Goal: Information Seeking & Learning: Learn about a topic

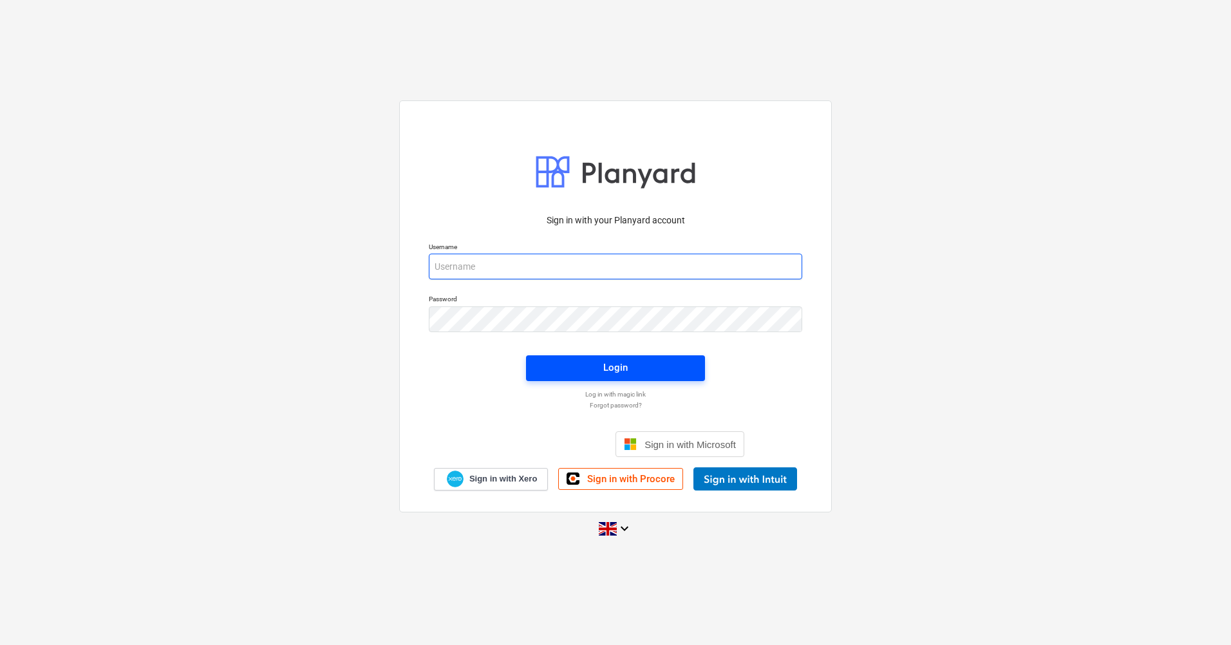
type input "rhys.williamson@tudormay.com"
click at [637, 364] on span "Login" at bounding box center [616, 367] width 148 height 17
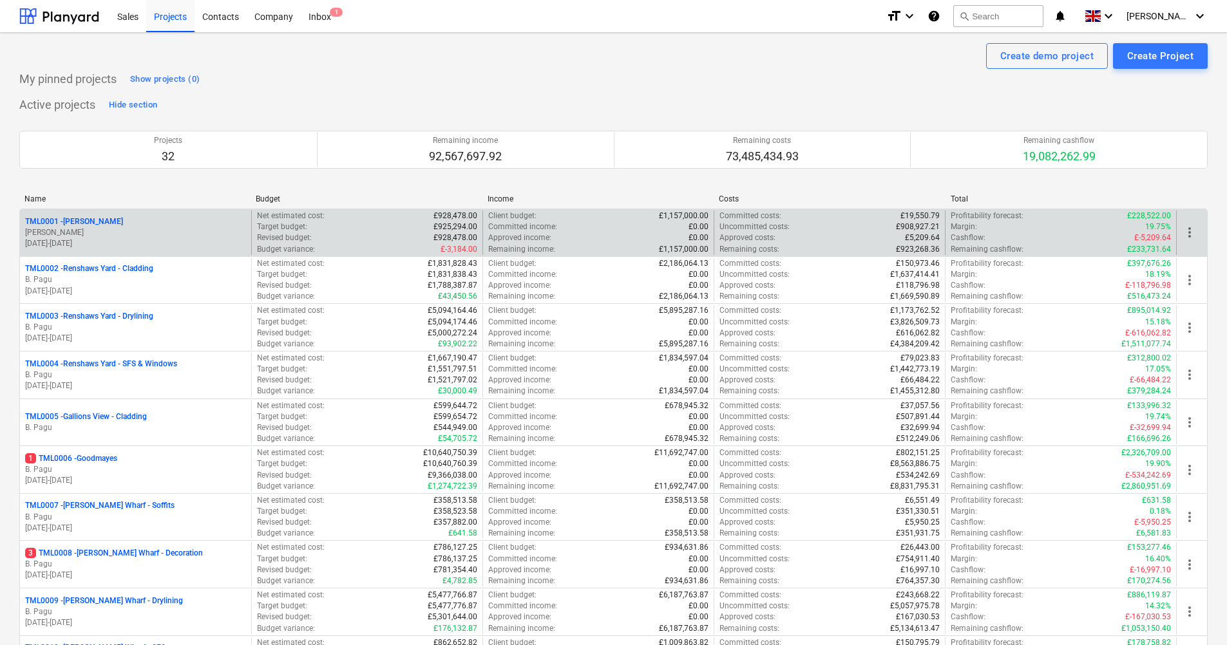
click at [99, 225] on p "TML0001 - [PERSON_NAME]" at bounding box center [74, 221] width 98 height 11
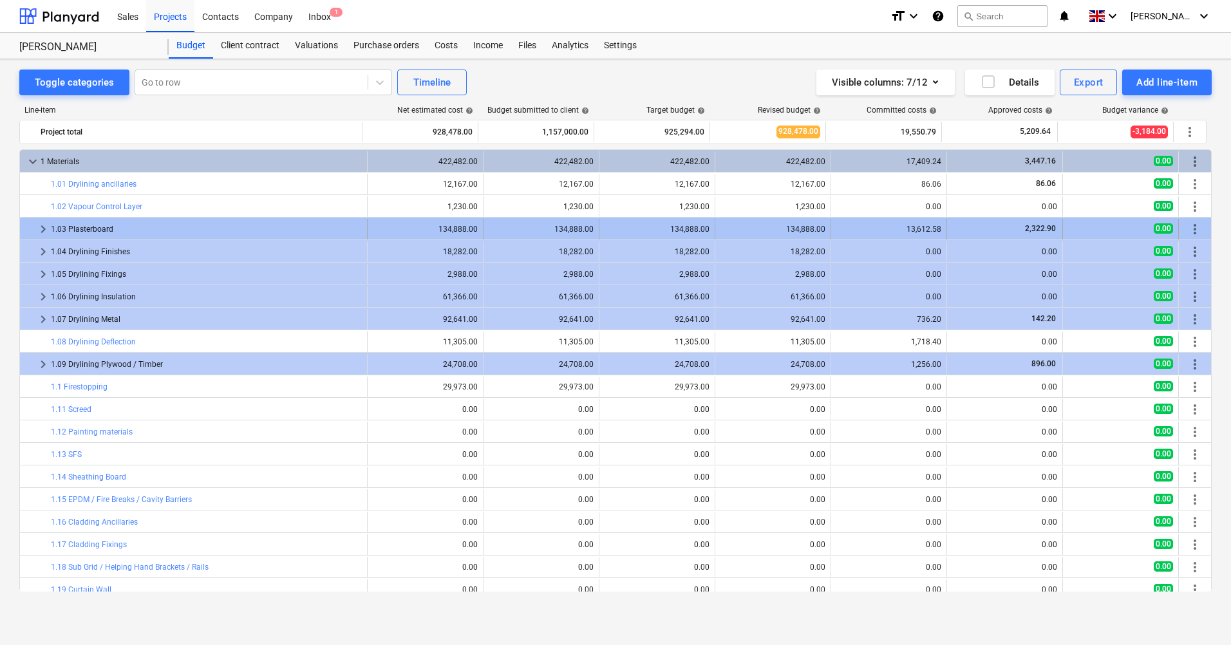
click at [42, 227] on span "keyboard_arrow_right" at bounding box center [42, 229] width 15 height 15
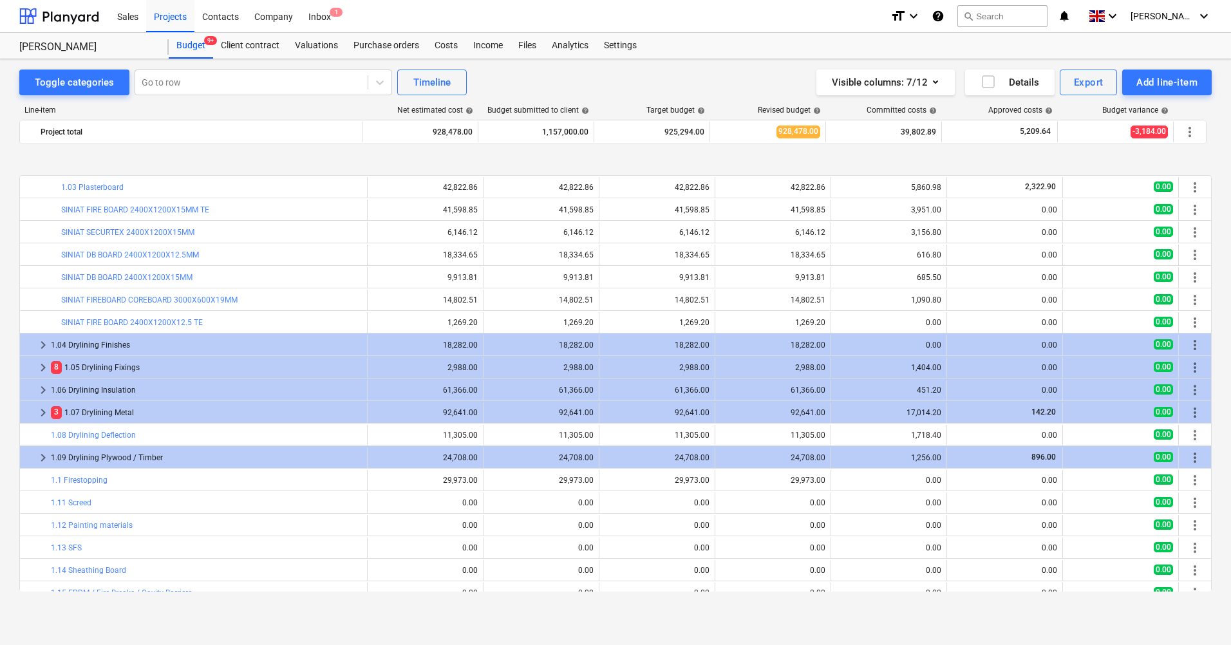
scroll to position [129, 0]
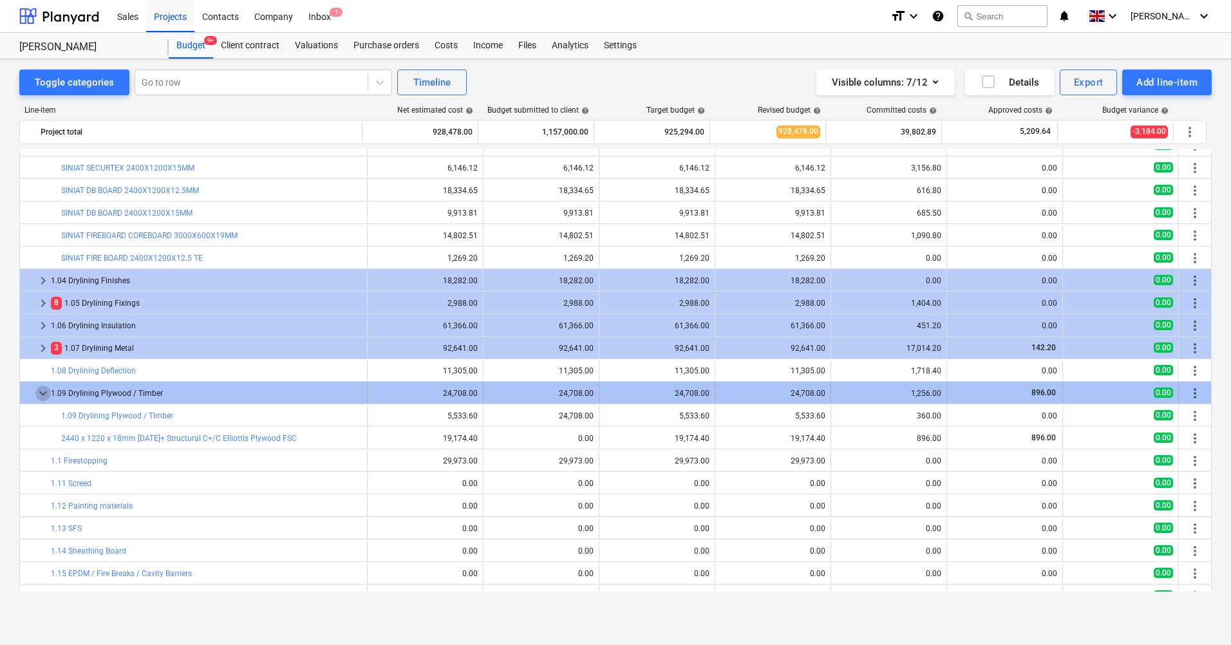
click at [42, 395] on span "keyboard_arrow_down" at bounding box center [42, 393] width 15 height 15
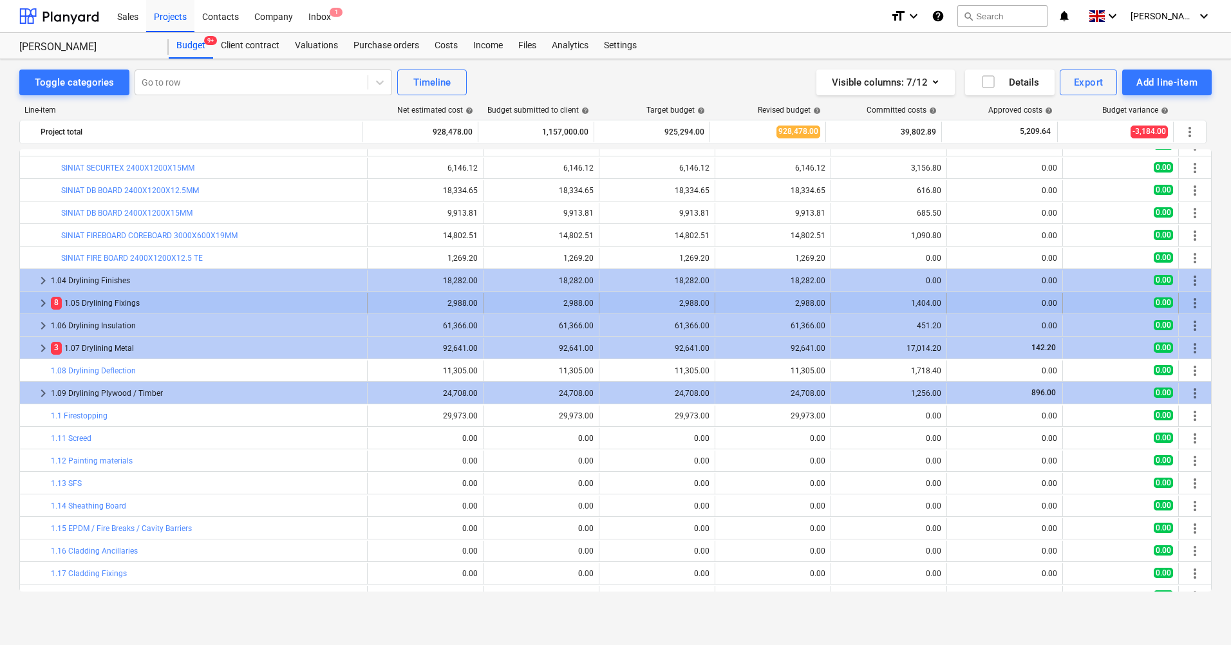
click at [44, 303] on span "keyboard_arrow_right" at bounding box center [42, 303] width 15 height 15
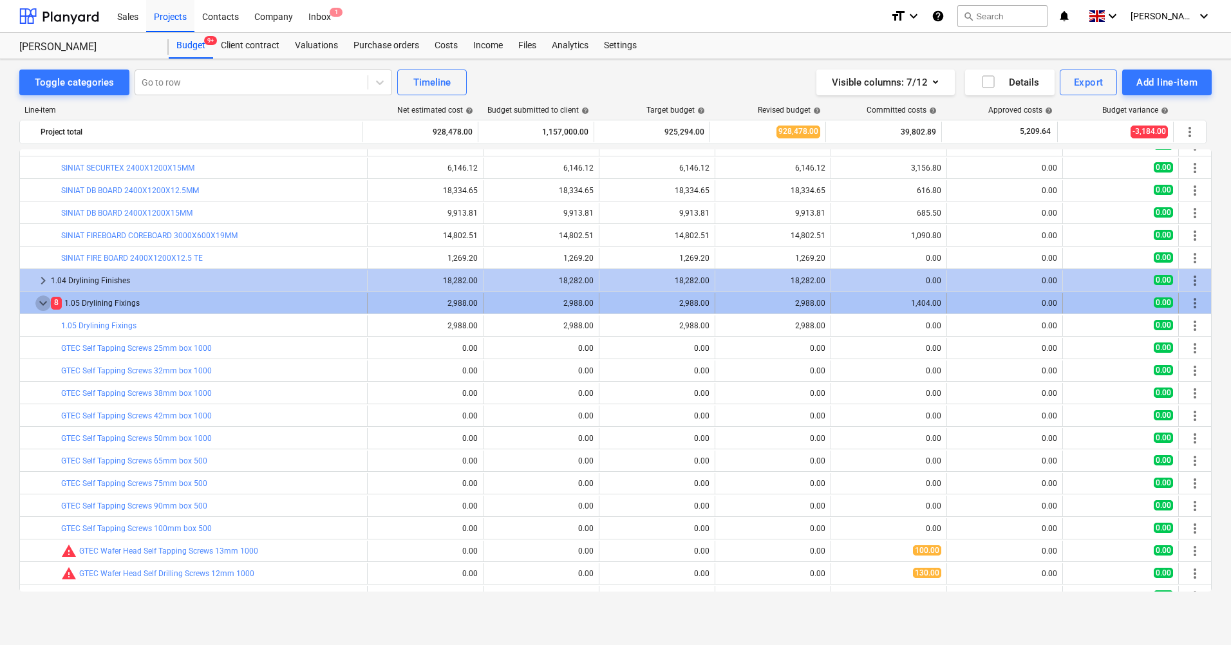
click at [41, 305] on span "keyboard_arrow_down" at bounding box center [42, 303] width 15 height 15
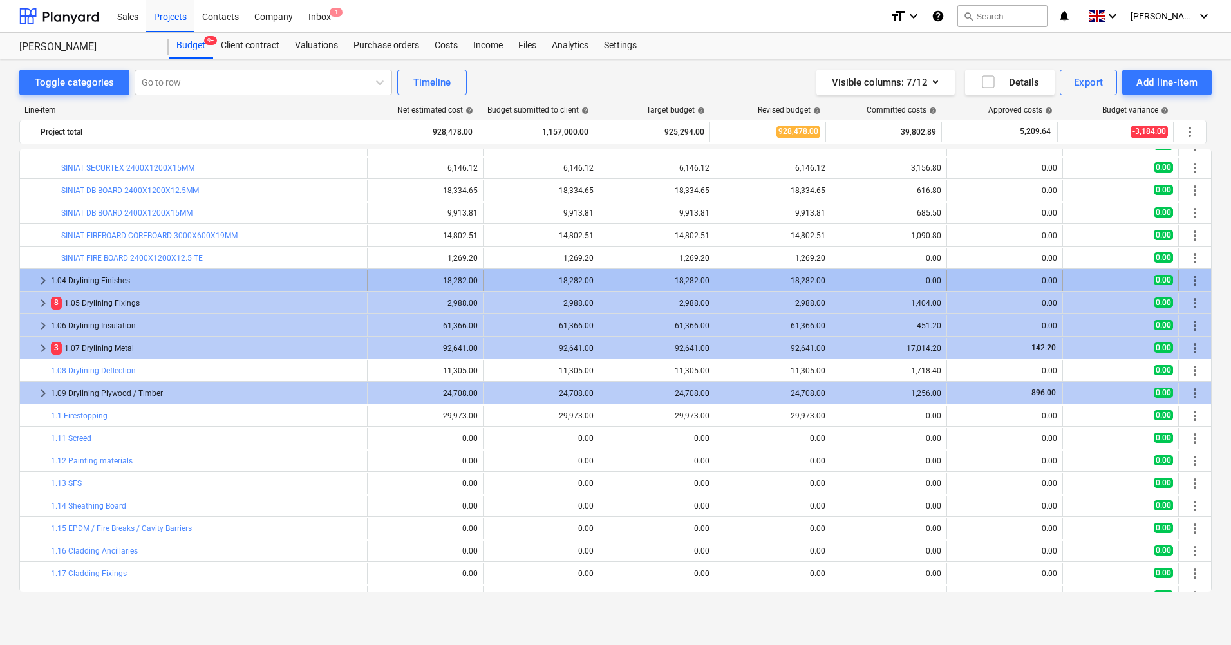
click at [39, 286] on span "keyboard_arrow_right" at bounding box center [42, 280] width 15 height 15
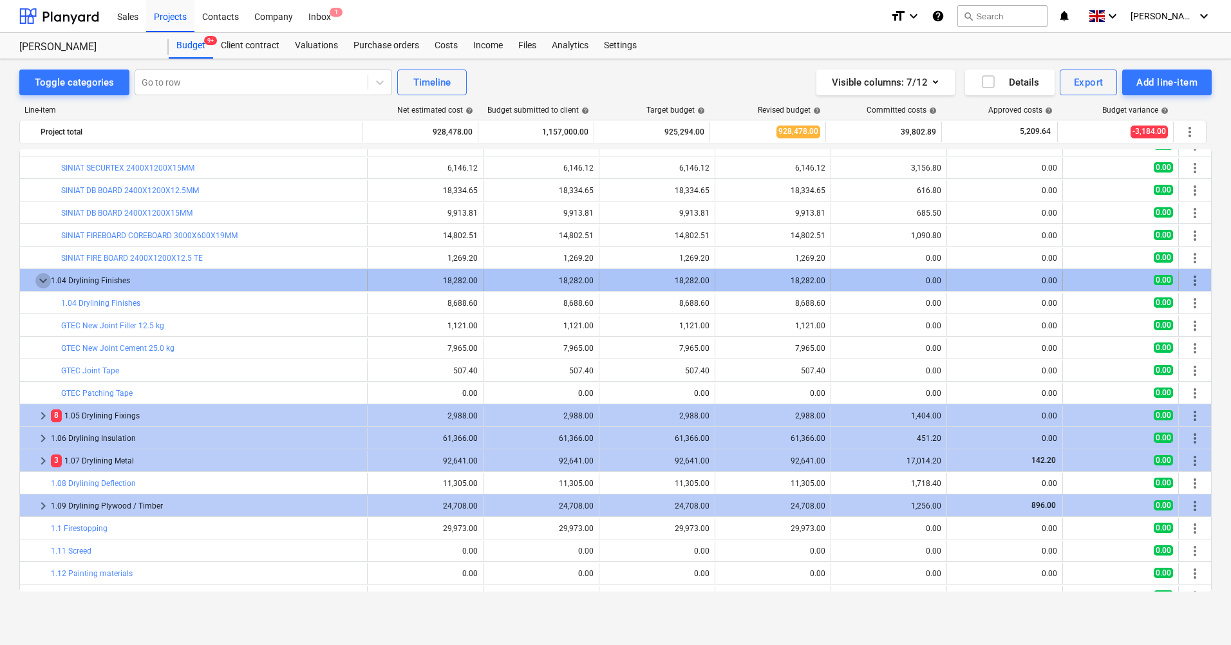
click at [39, 279] on span "keyboard_arrow_down" at bounding box center [42, 280] width 15 height 15
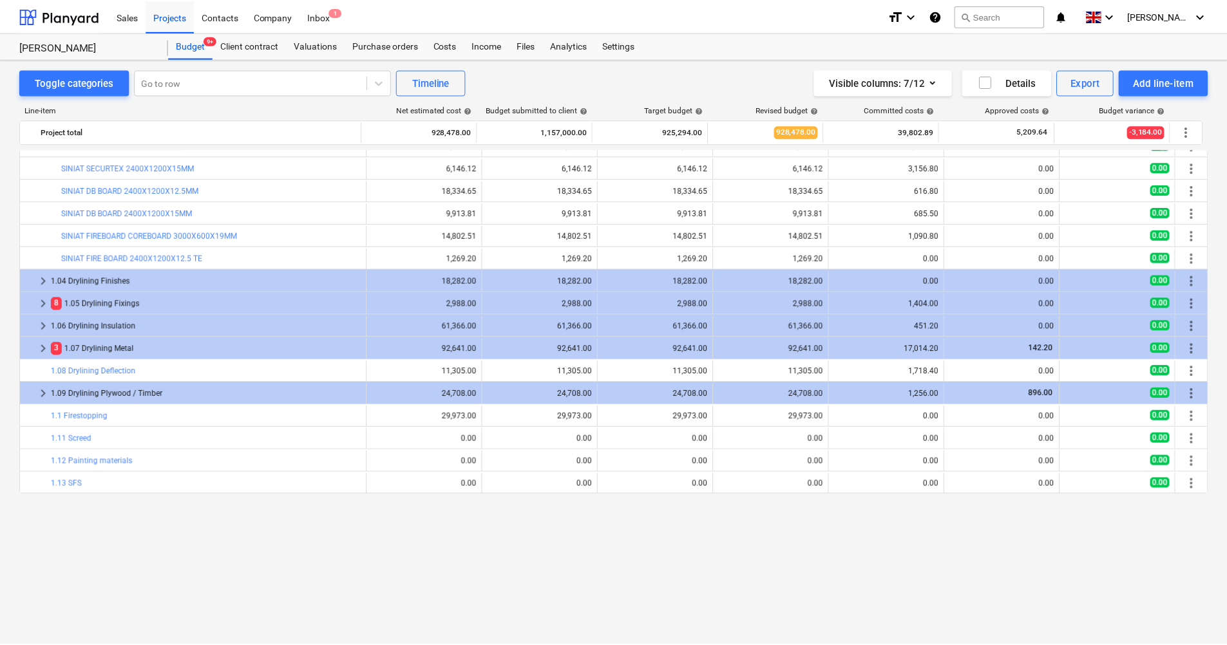
scroll to position [0, 0]
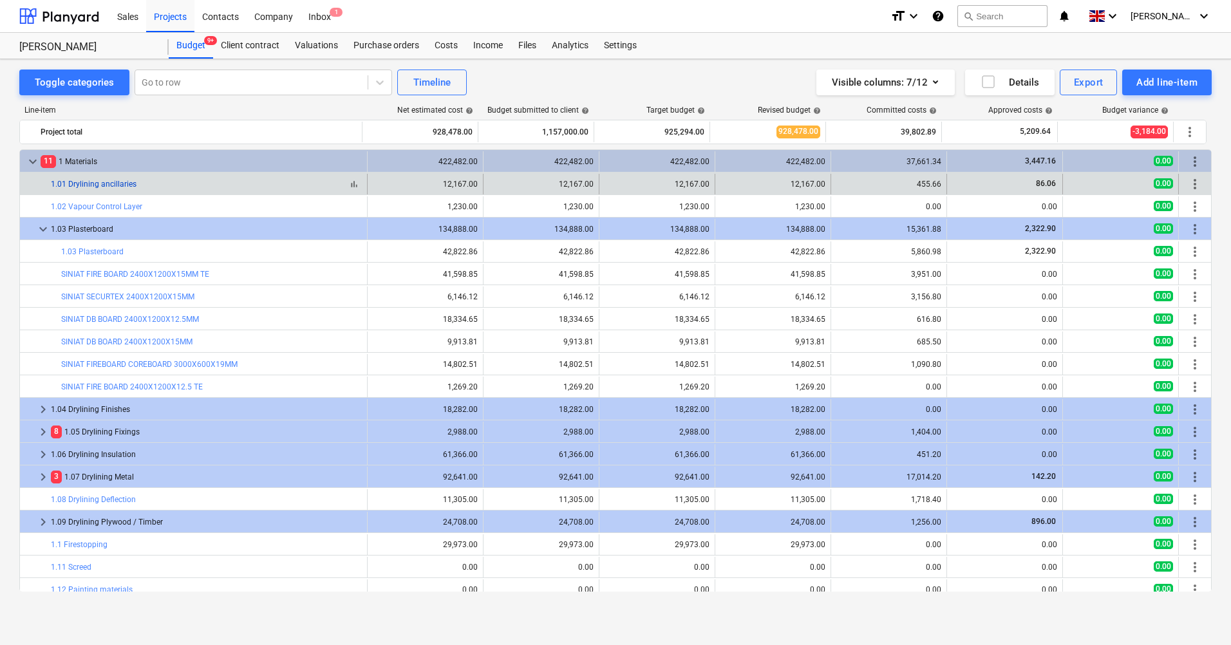
click at [86, 185] on link "1.01 Drylining ancillaries" at bounding box center [94, 184] width 86 height 9
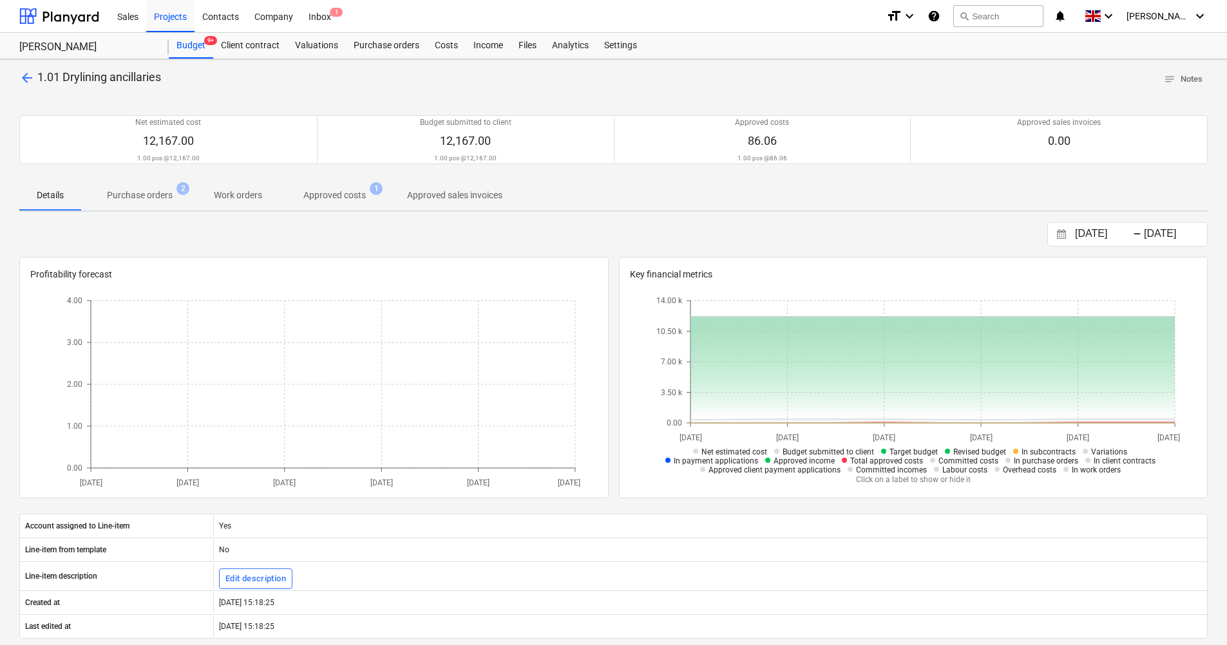
click at [154, 193] on p "Purchase orders" at bounding box center [140, 196] width 66 height 14
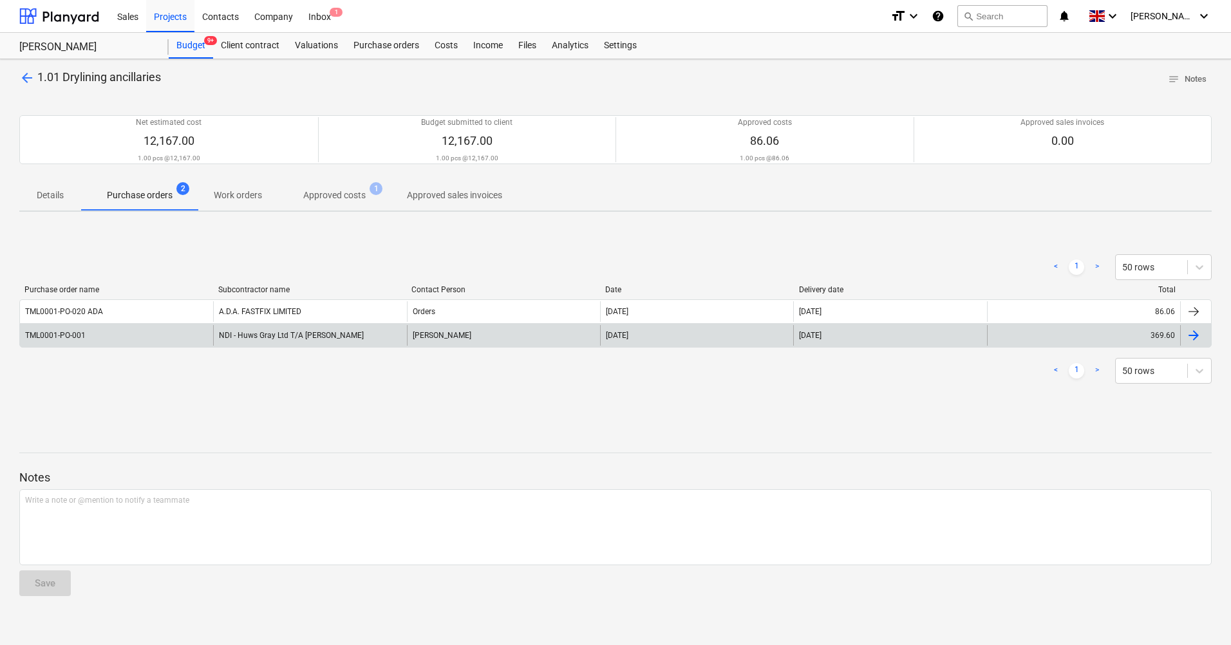
click at [255, 337] on div "NDI - Huws Gray Ltd T/A Lloyd Worrall" at bounding box center [309, 335] width 193 height 21
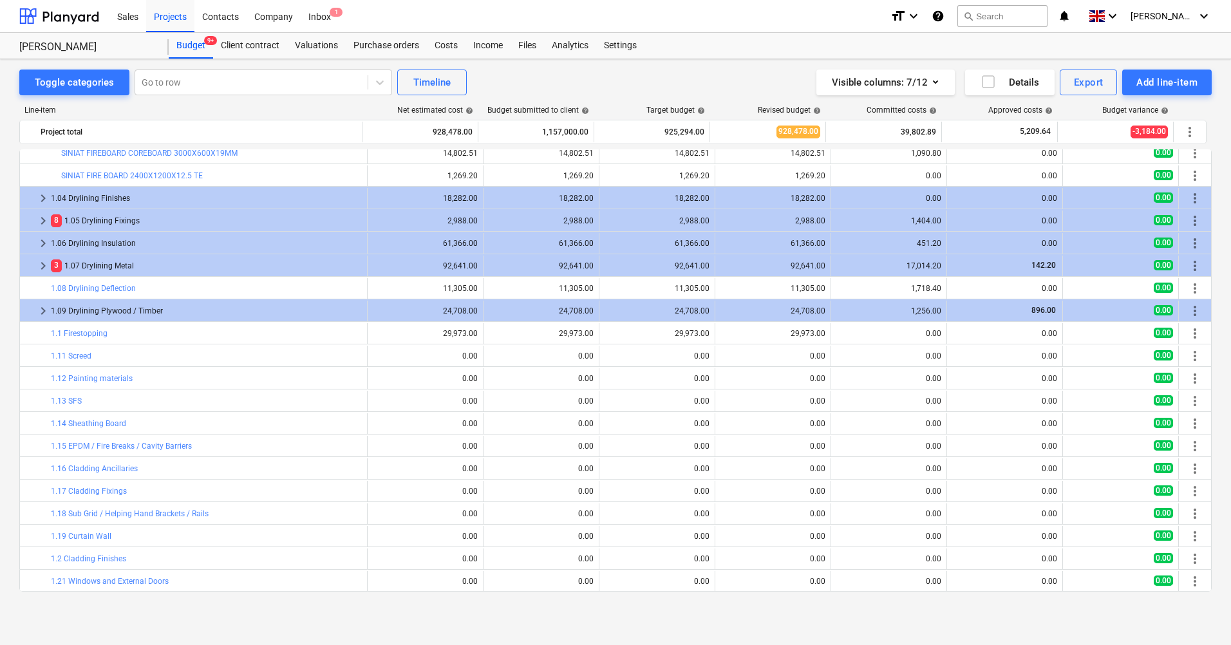
scroll to position [189, 0]
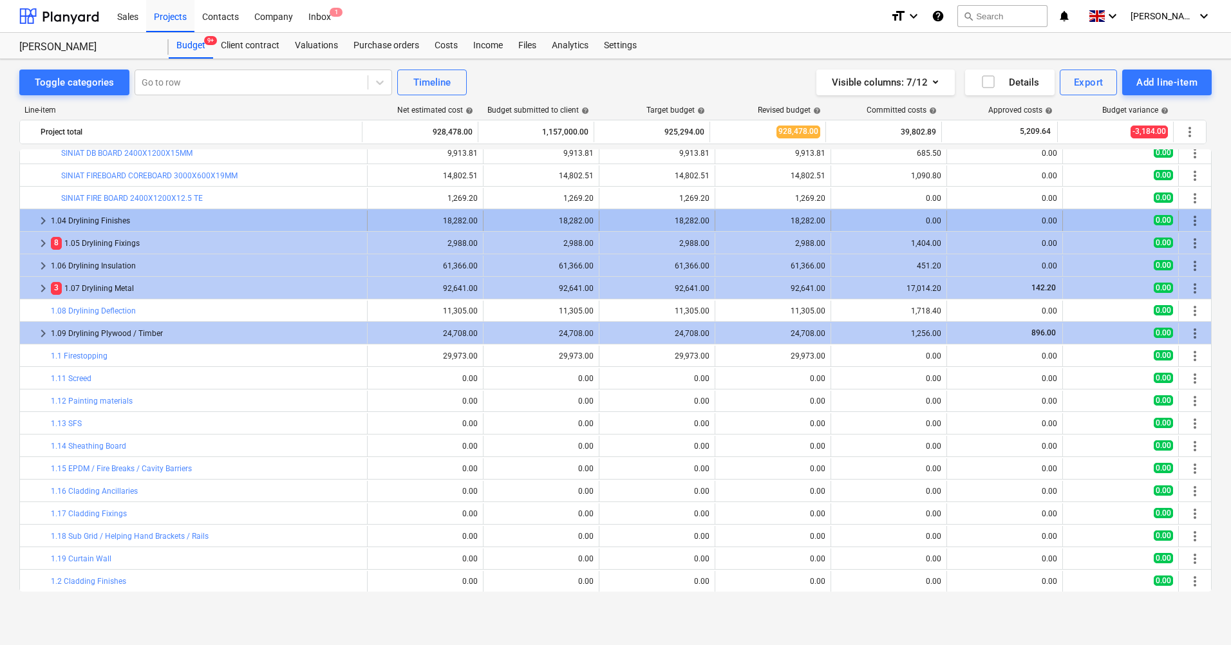
click at [42, 225] on span "keyboard_arrow_right" at bounding box center [42, 220] width 15 height 15
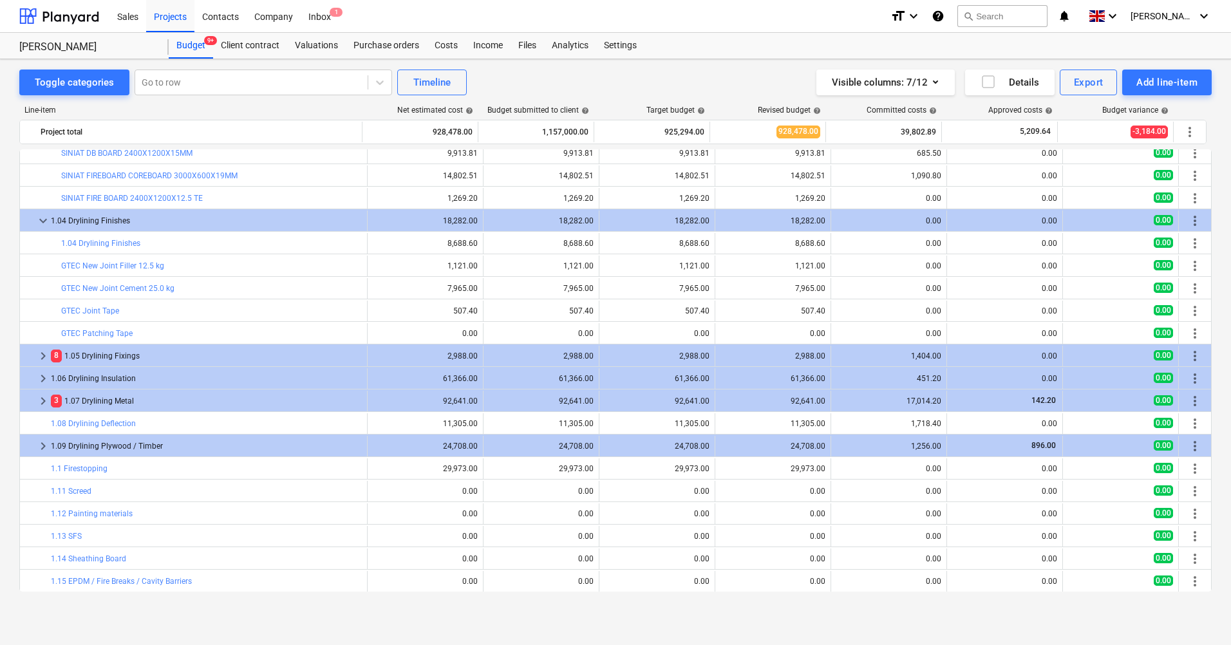
click at [42, 225] on span "keyboard_arrow_down" at bounding box center [42, 220] width 15 height 15
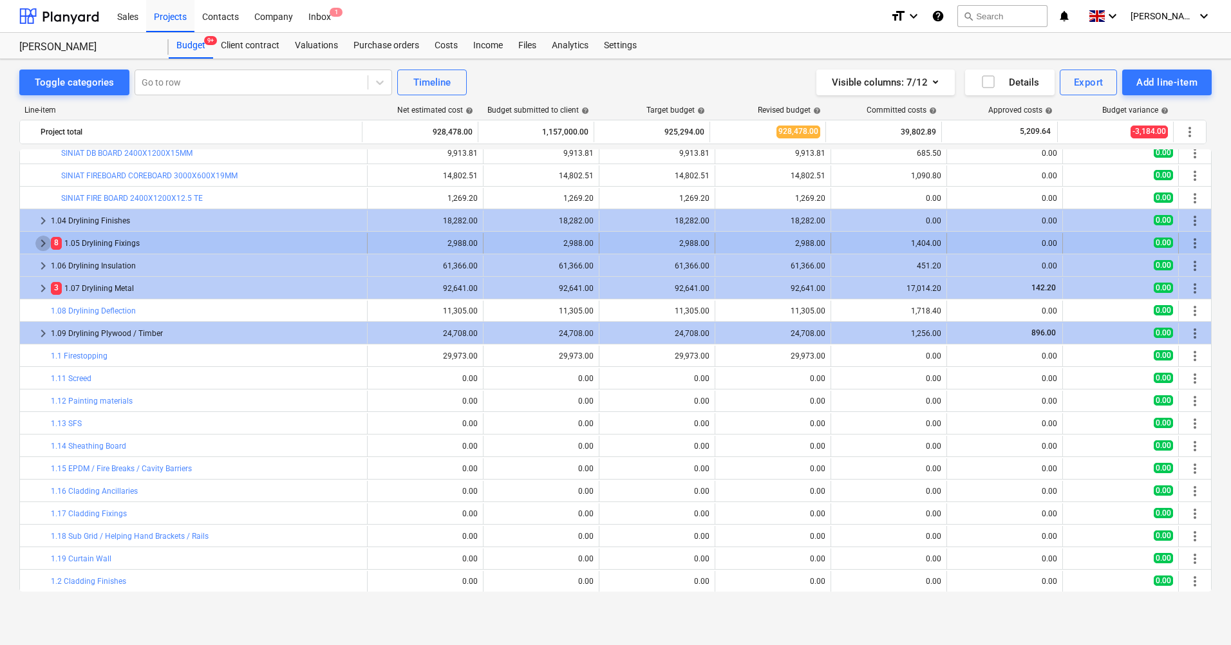
click at [45, 245] on span "keyboard_arrow_right" at bounding box center [42, 243] width 15 height 15
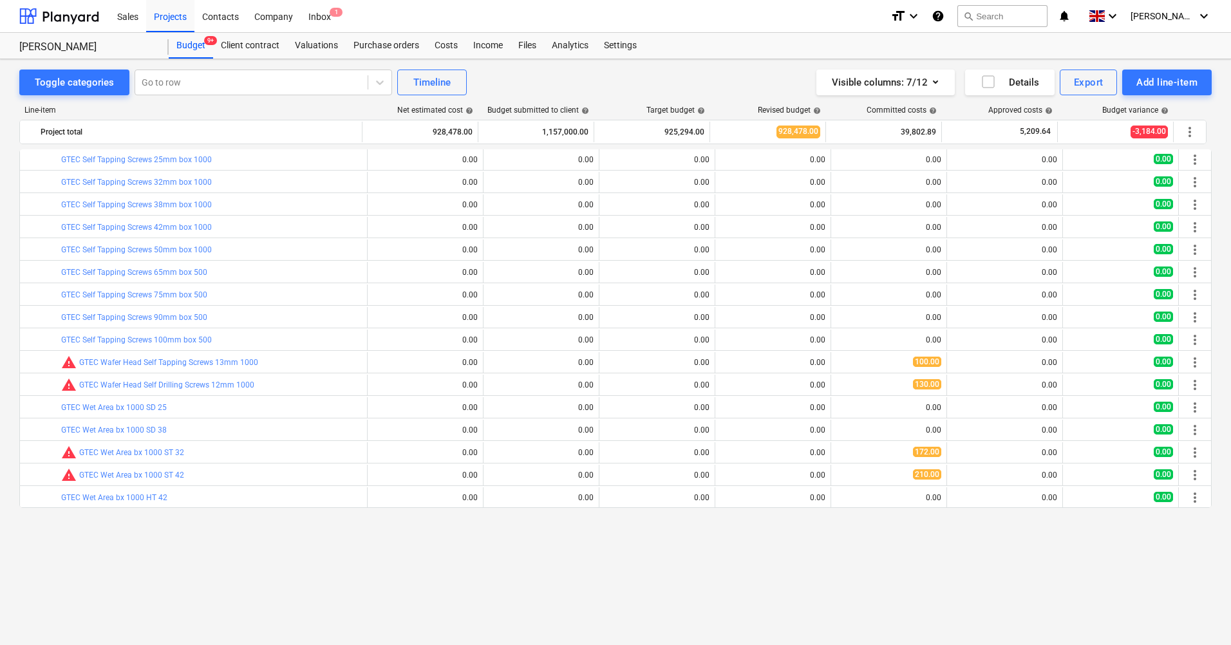
scroll to position [124, 0]
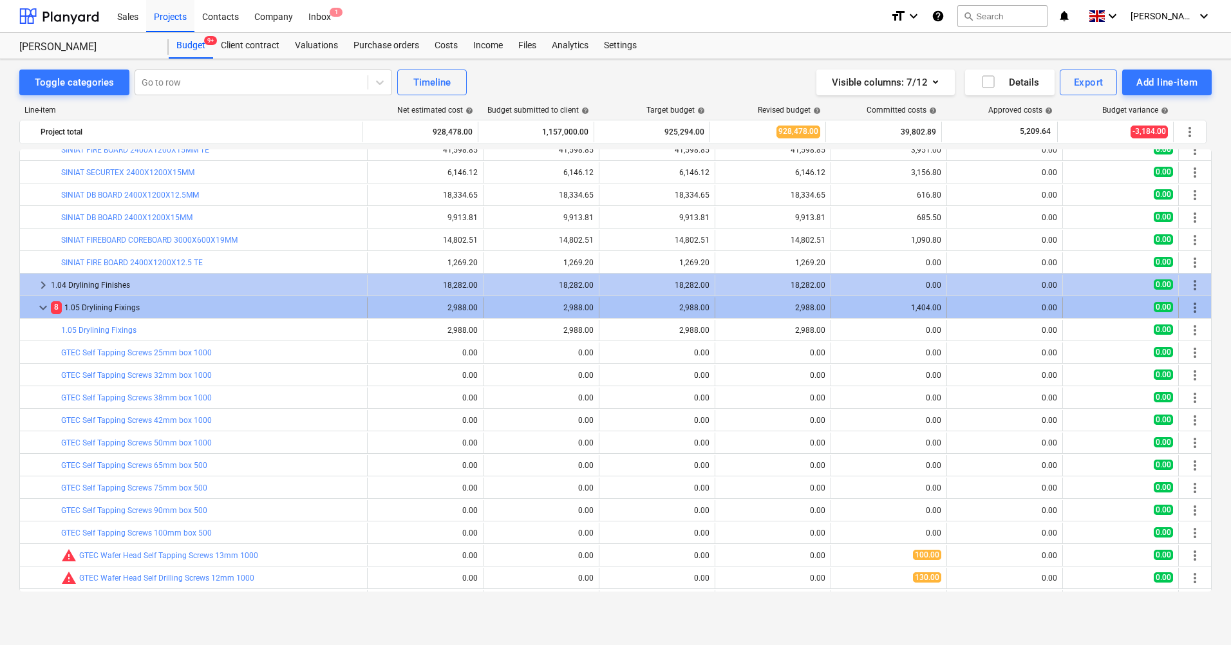
click at [42, 306] on span "keyboard_arrow_down" at bounding box center [42, 307] width 15 height 15
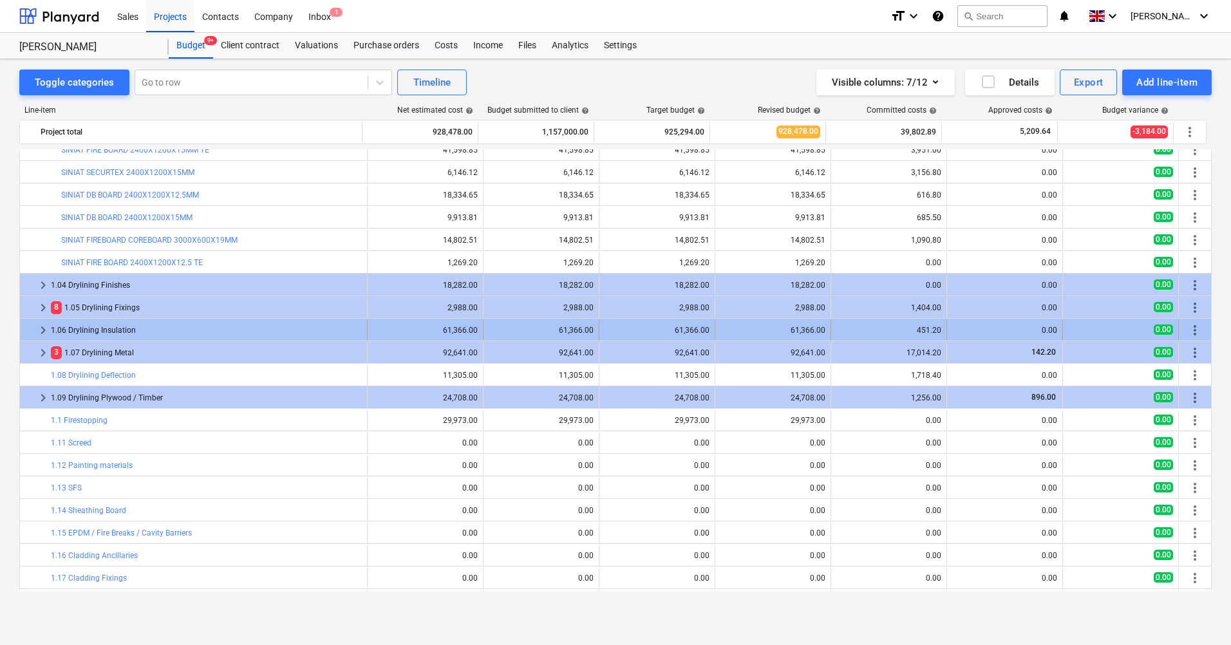
click at [46, 334] on span "keyboard_arrow_right" at bounding box center [42, 330] width 15 height 15
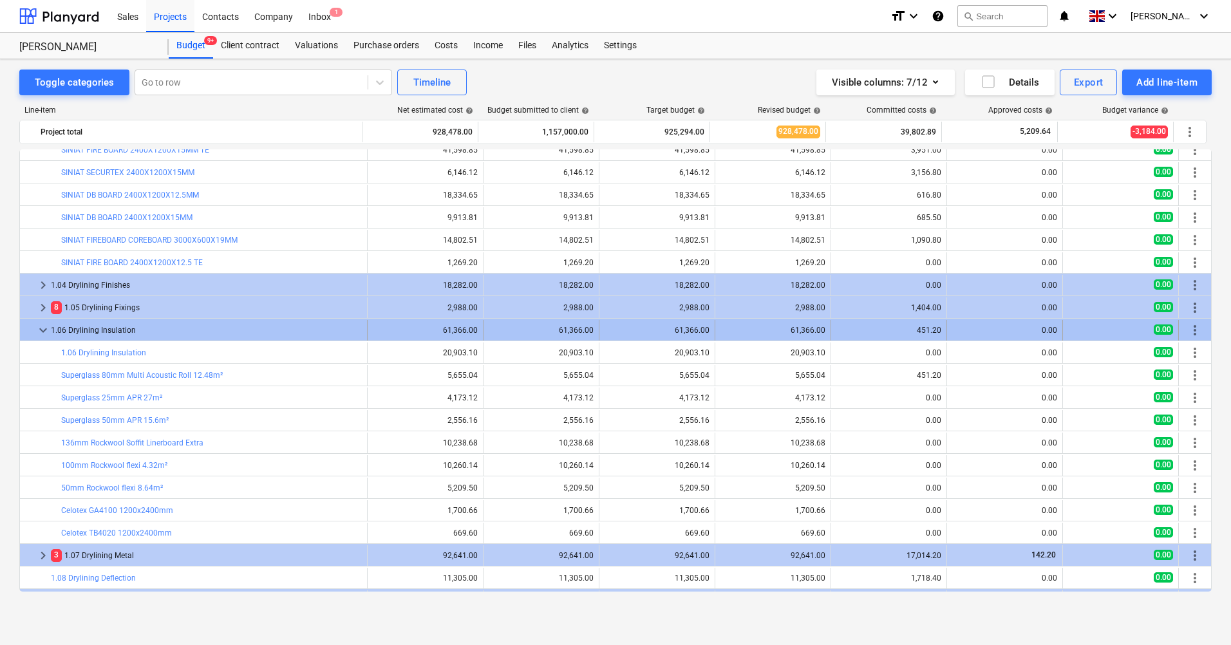
click at [45, 329] on span "keyboard_arrow_down" at bounding box center [42, 330] width 15 height 15
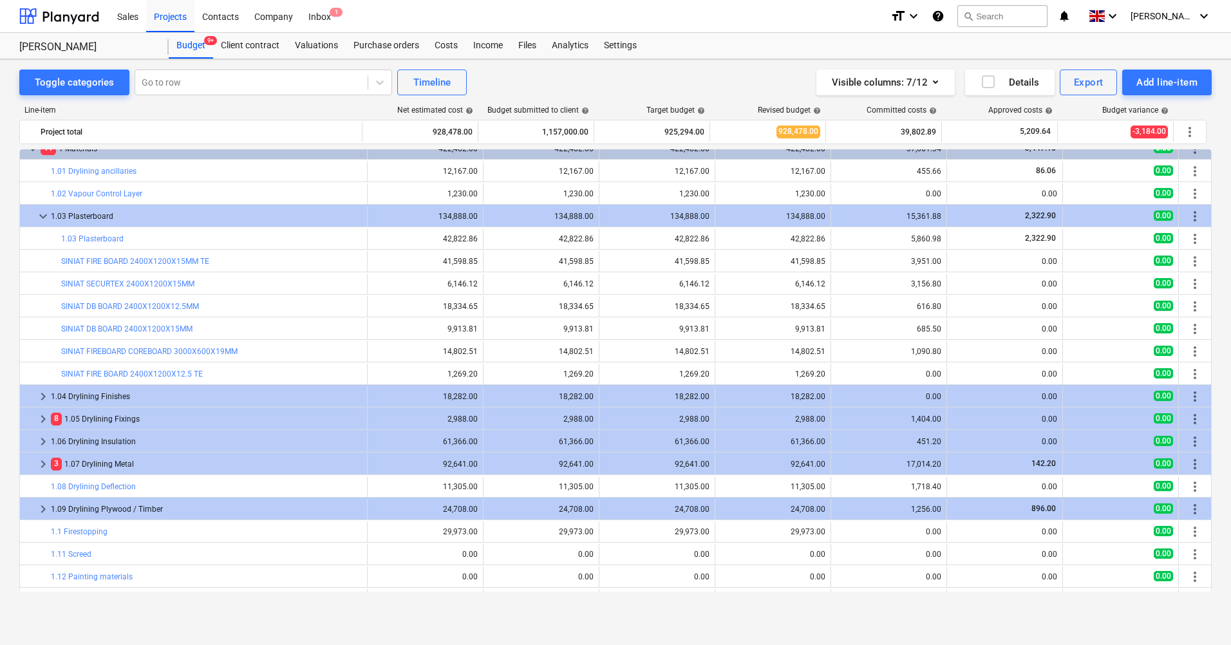
scroll to position [0, 0]
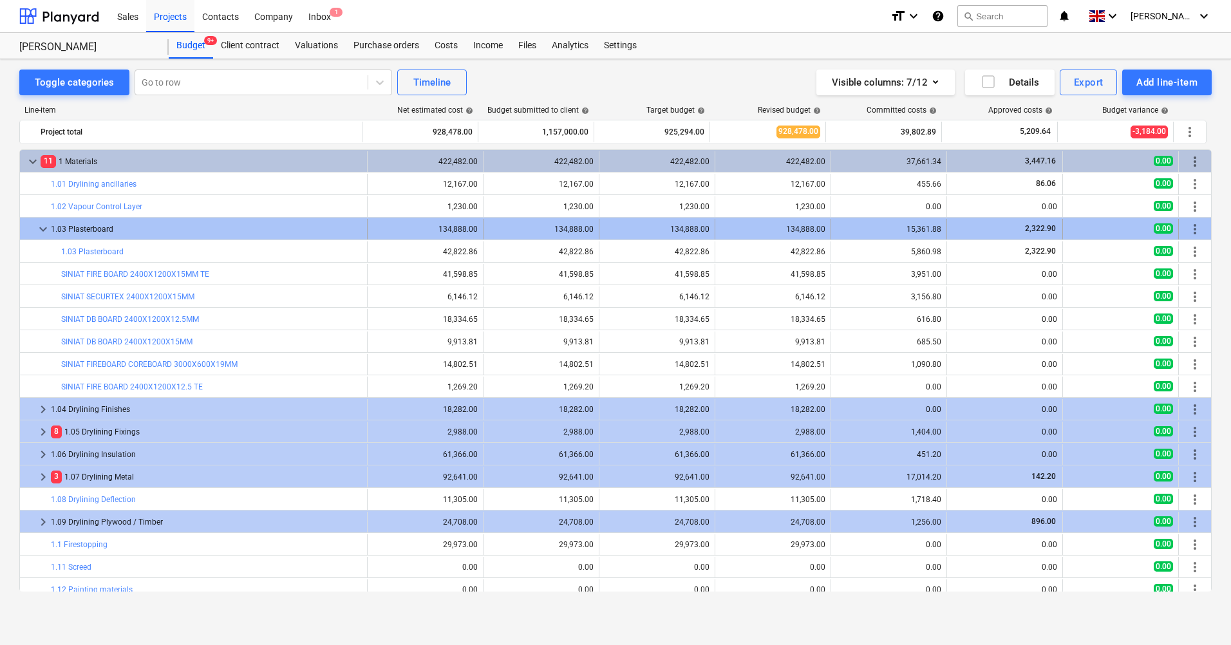
click at [41, 232] on span "keyboard_arrow_down" at bounding box center [42, 229] width 15 height 15
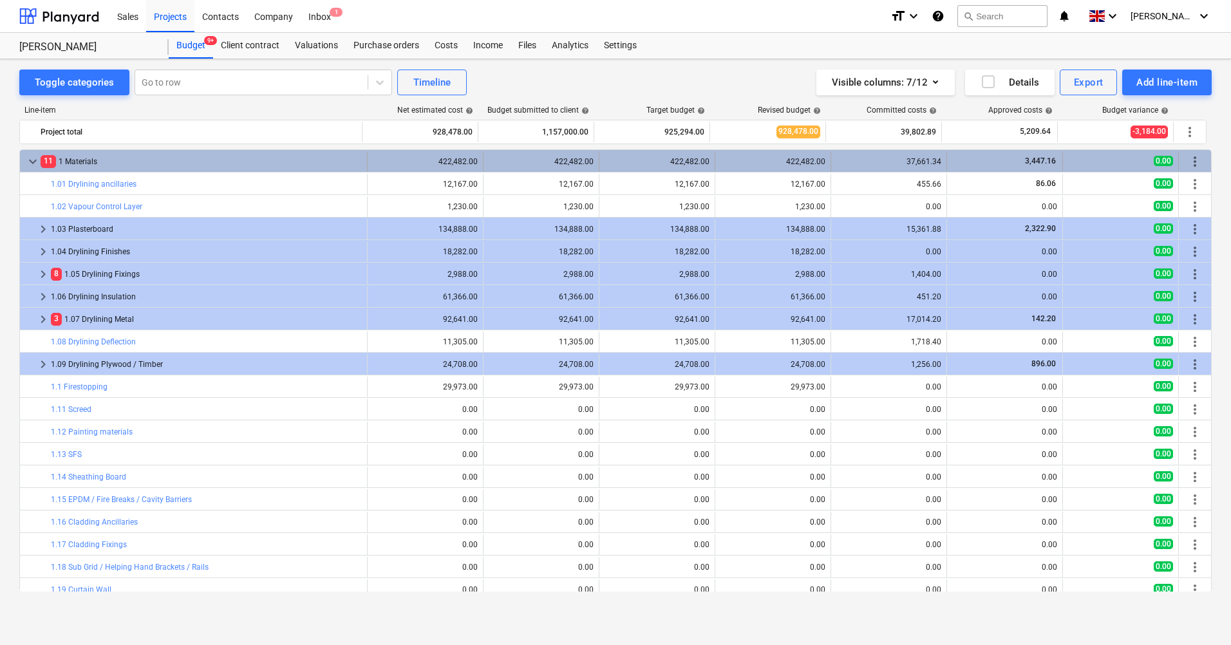
click at [33, 162] on span "keyboard_arrow_down" at bounding box center [32, 161] width 15 height 15
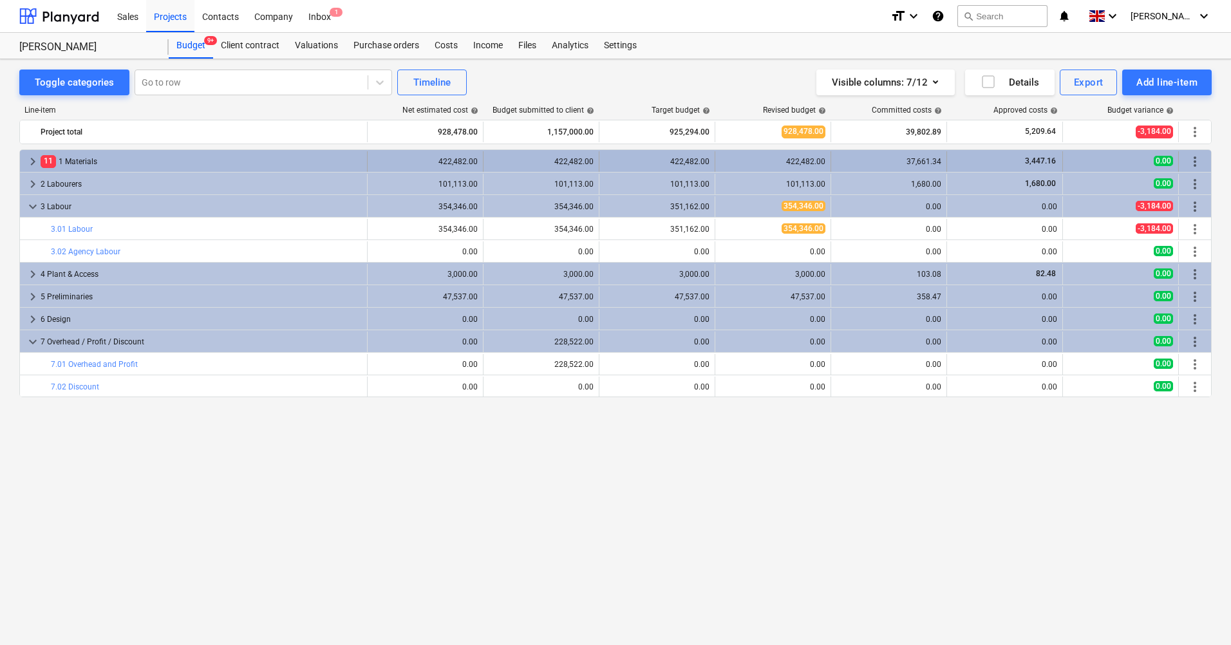
click at [33, 163] on span "keyboard_arrow_right" at bounding box center [32, 161] width 15 height 15
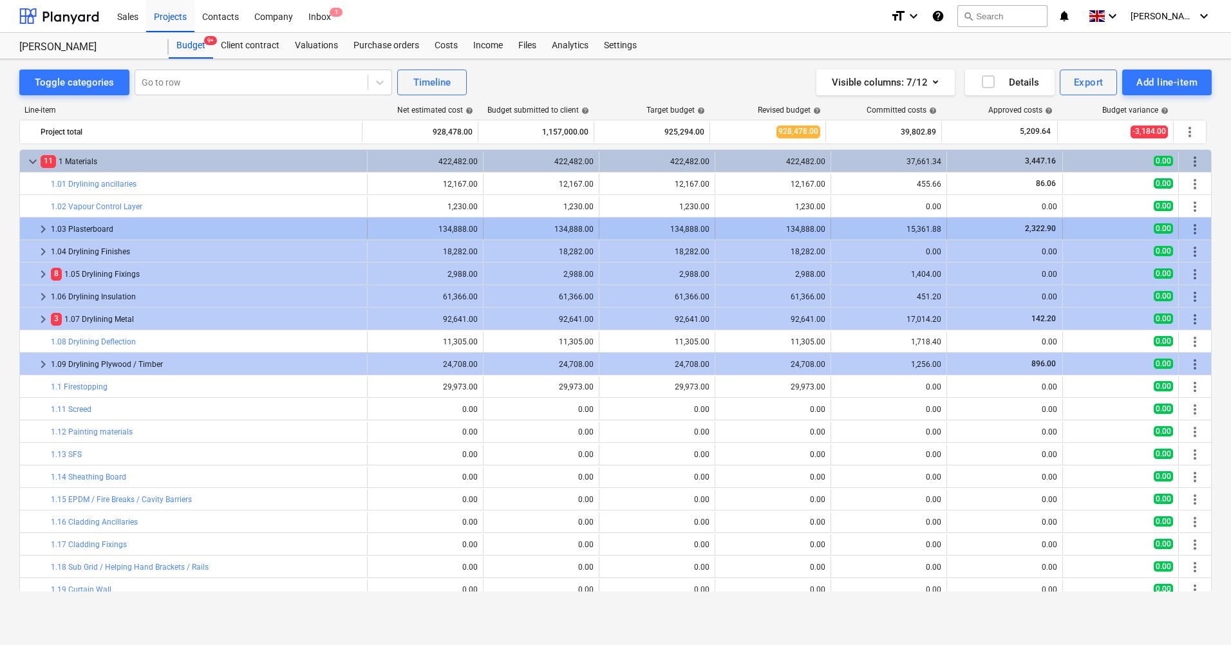
click at [42, 227] on span "keyboard_arrow_right" at bounding box center [42, 229] width 15 height 15
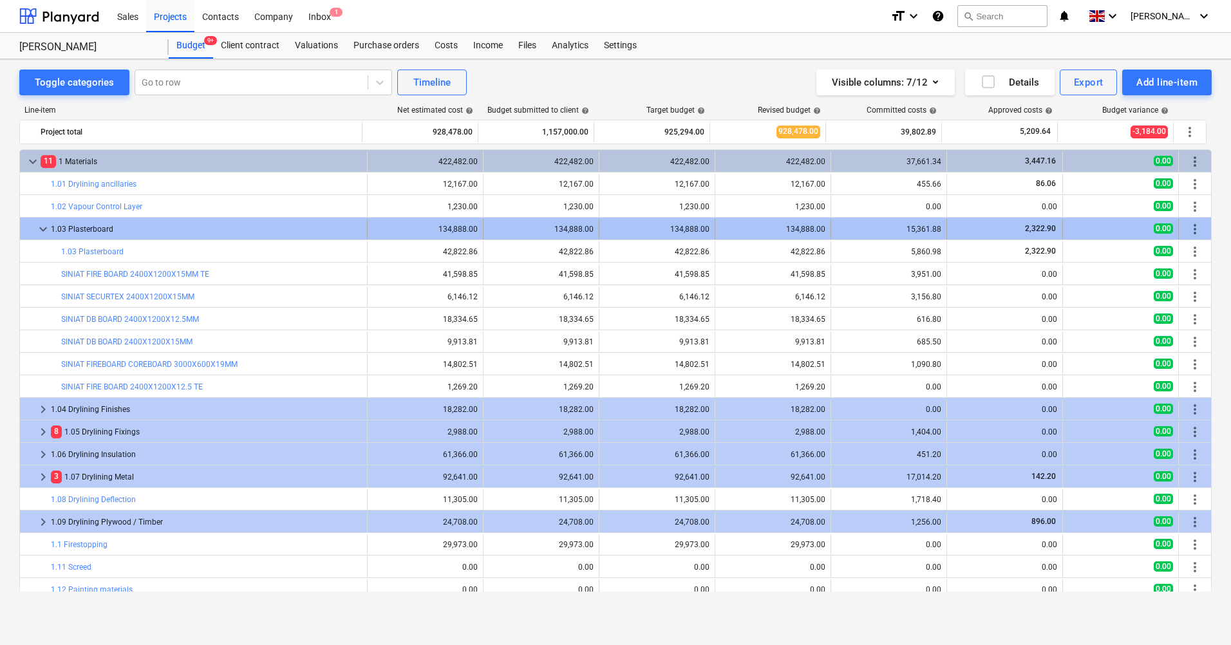
click at [47, 227] on span "keyboard_arrow_down" at bounding box center [42, 229] width 15 height 15
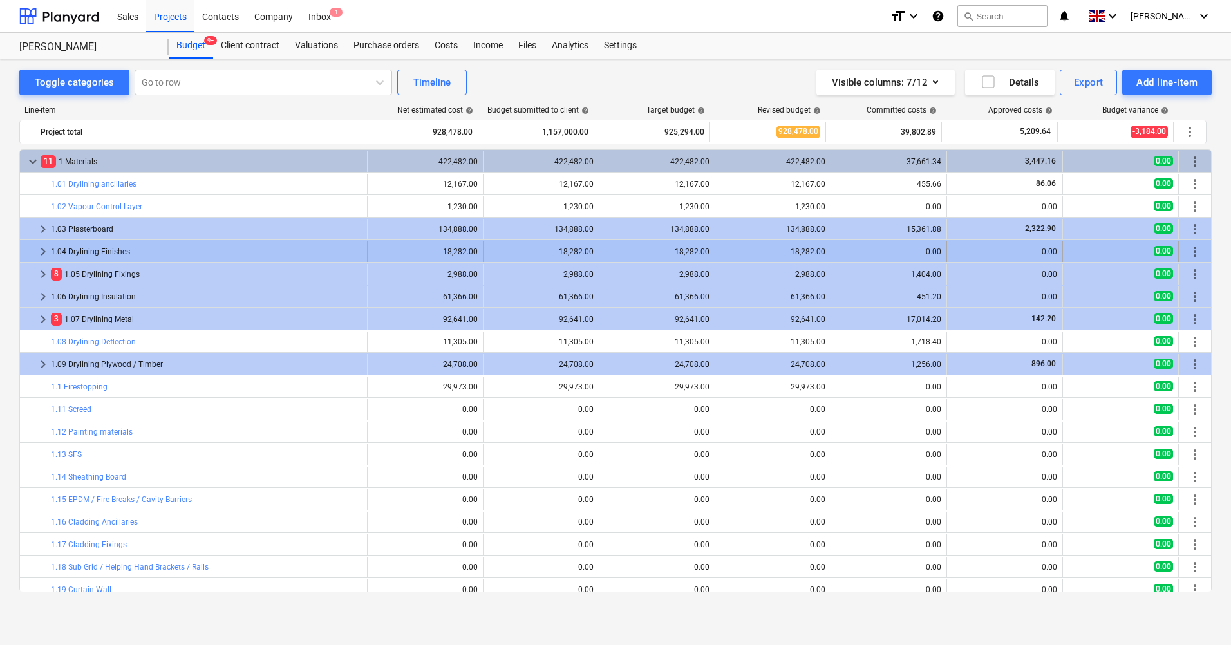
click at [37, 252] on span "keyboard_arrow_right" at bounding box center [42, 251] width 15 height 15
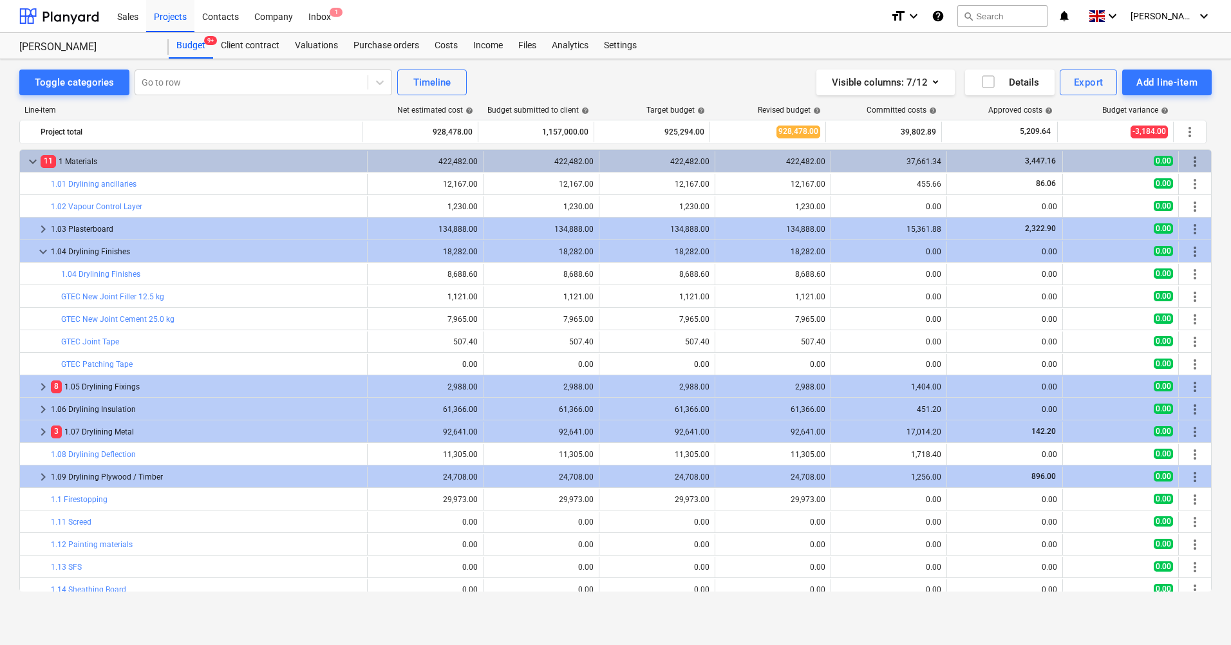
click at [37, 252] on span "keyboard_arrow_down" at bounding box center [42, 251] width 15 height 15
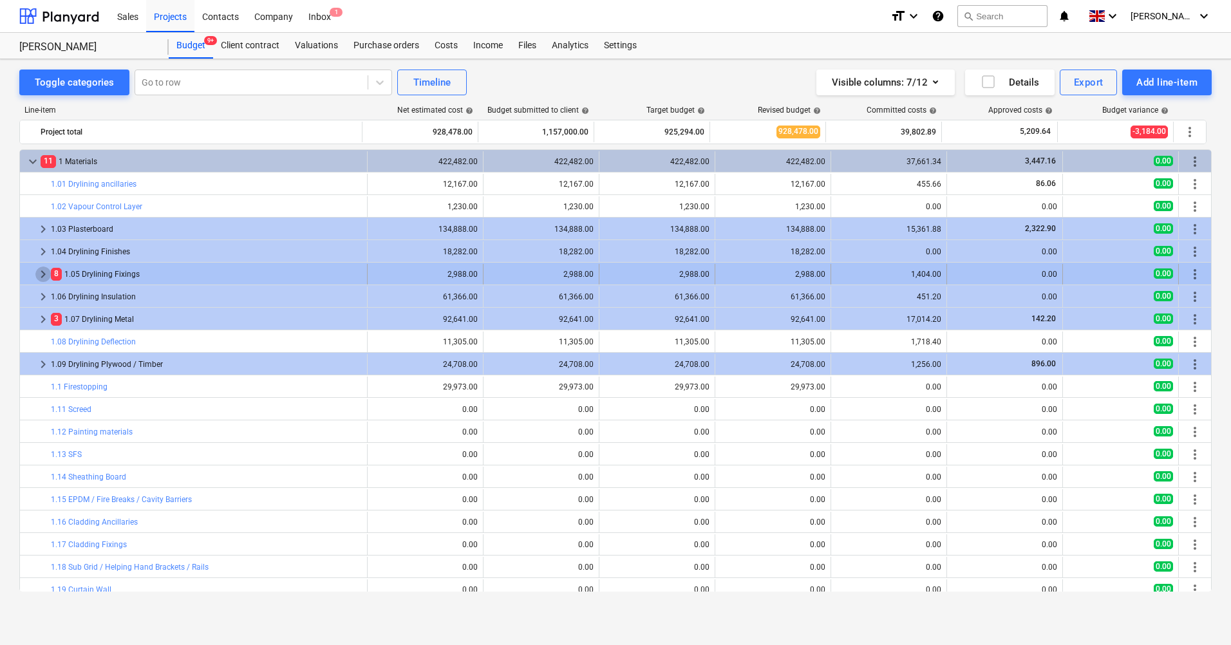
click at [41, 277] on span "keyboard_arrow_right" at bounding box center [42, 274] width 15 height 15
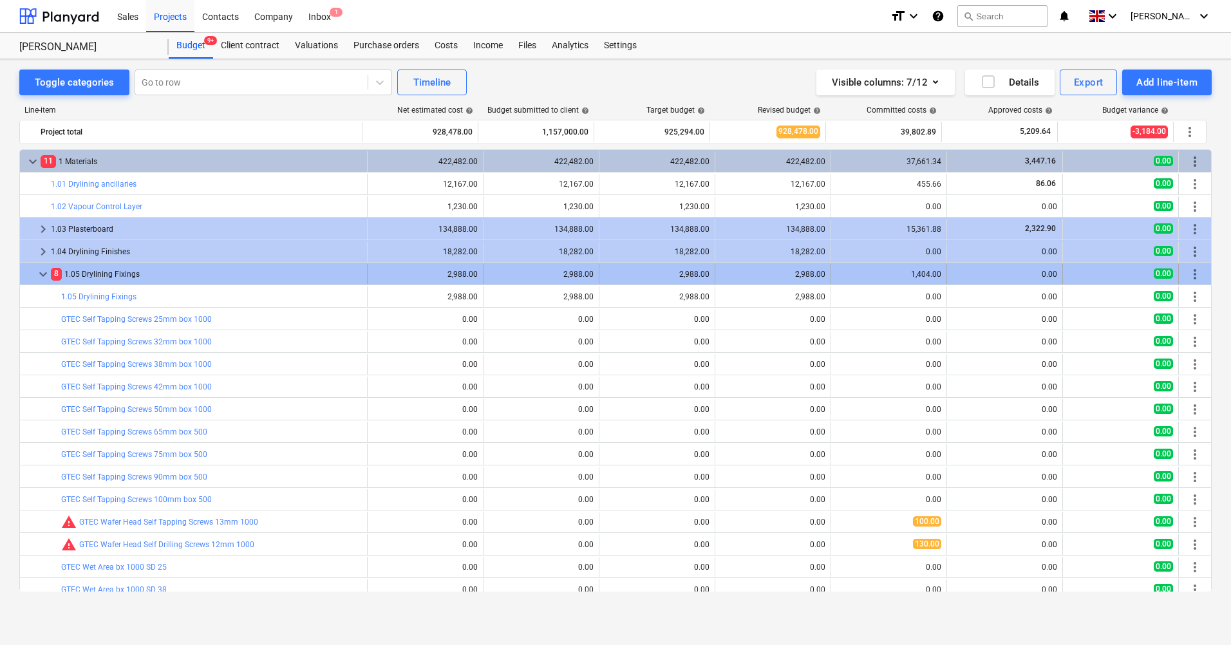
click at [48, 276] on span "keyboard_arrow_down" at bounding box center [42, 274] width 15 height 15
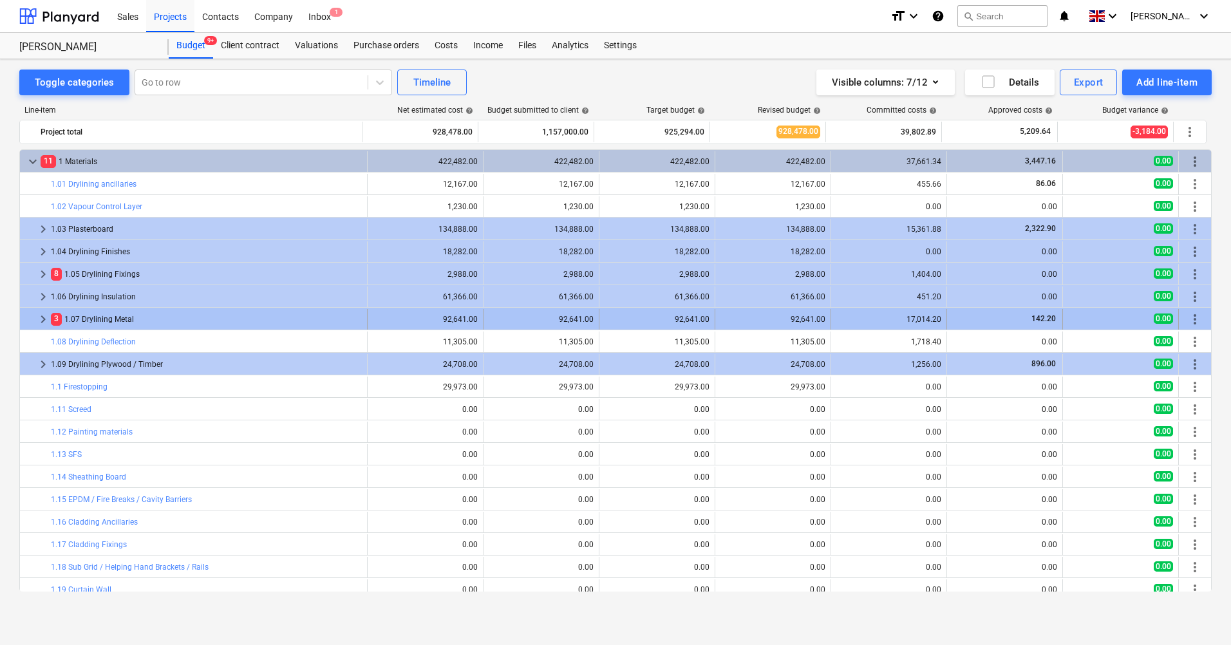
click at [46, 319] on span "keyboard_arrow_right" at bounding box center [42, 319] width 15 height 15
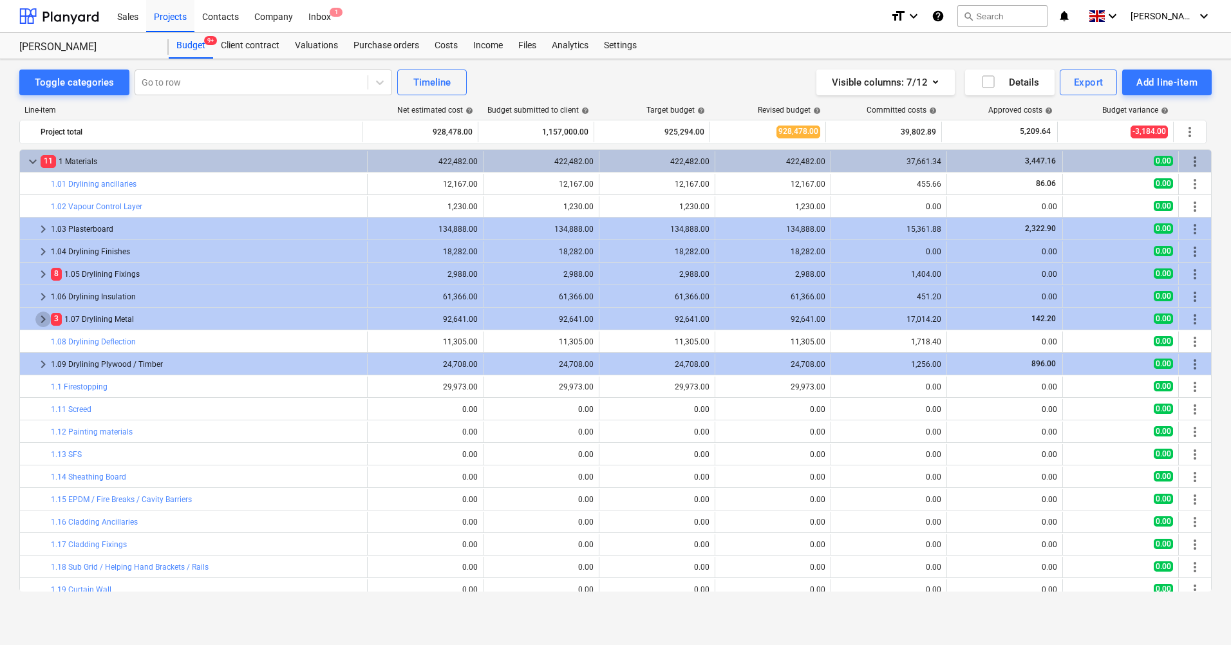
click at [44, 320] on span "keyboard_arrow_right" at bounding box center [42, 319] width 15 height 15
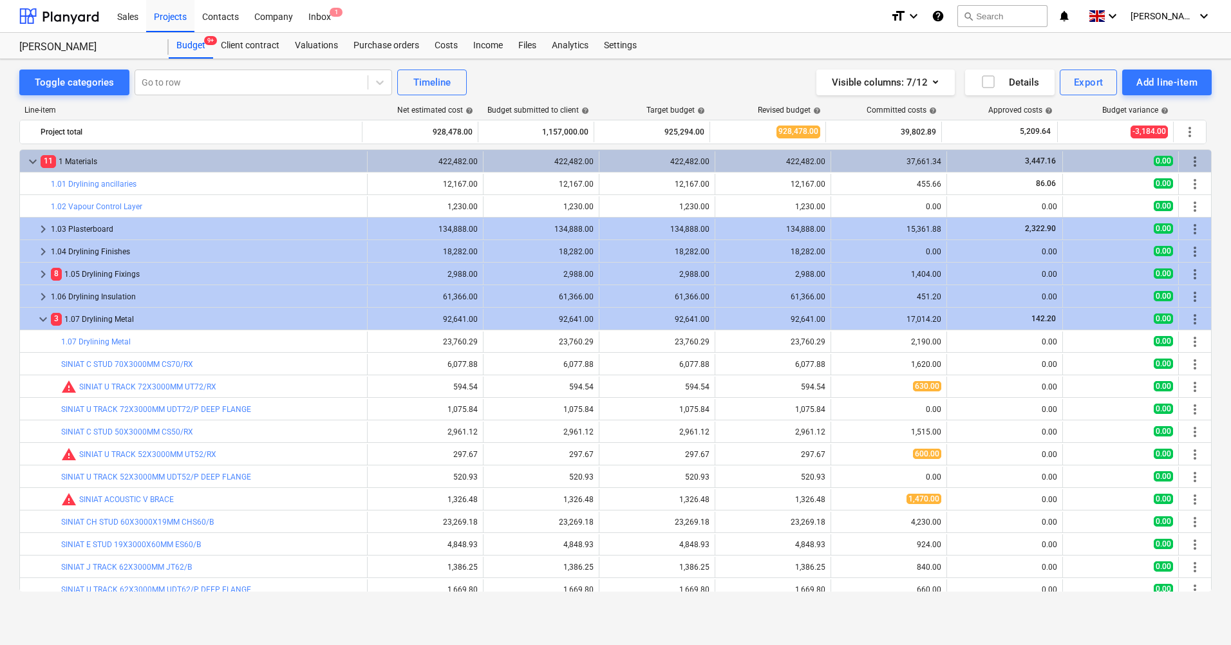
click at [44, 320] on span "keyboard_arrow_down" at bounding box center [42, 319] width 15 height 15
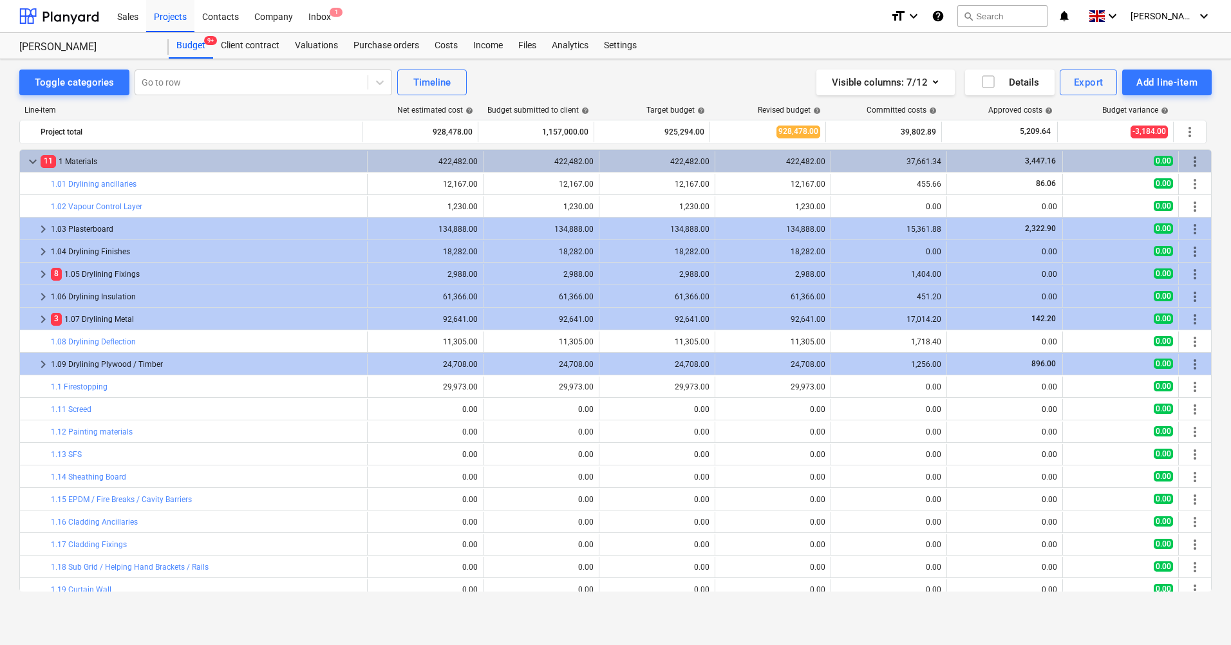
click at [44, 320] on span "keyboard_arrow_right" at bounding box center [42, 319] width 15 height 15
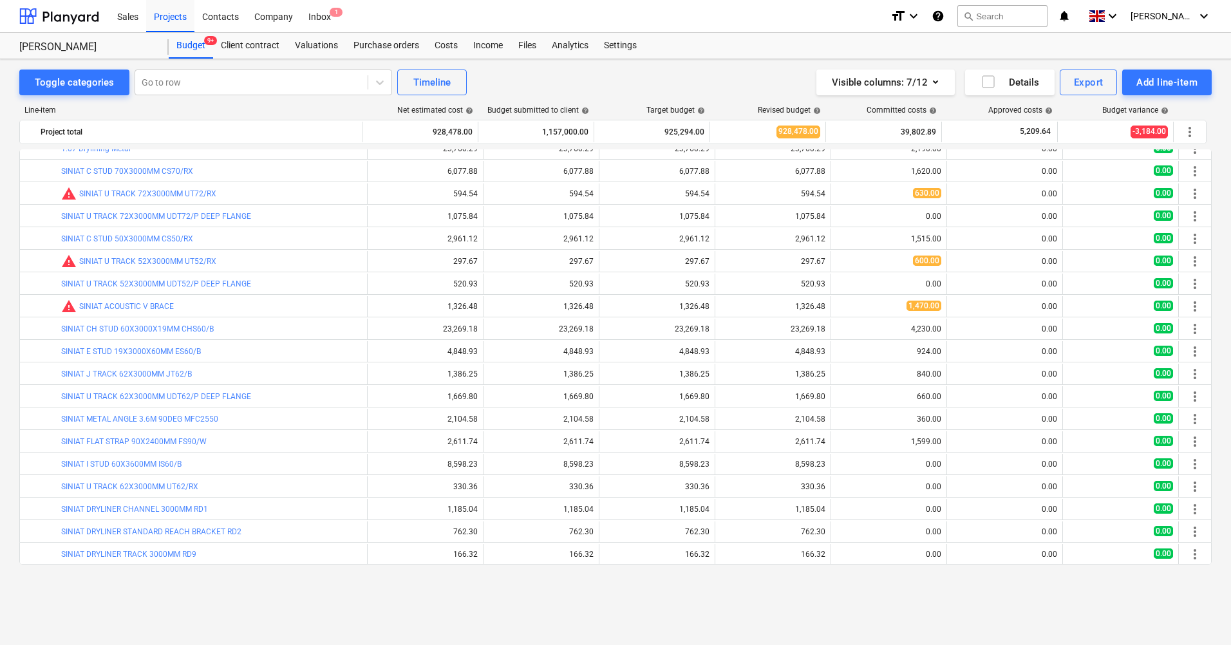
scroll to position [64, 0]
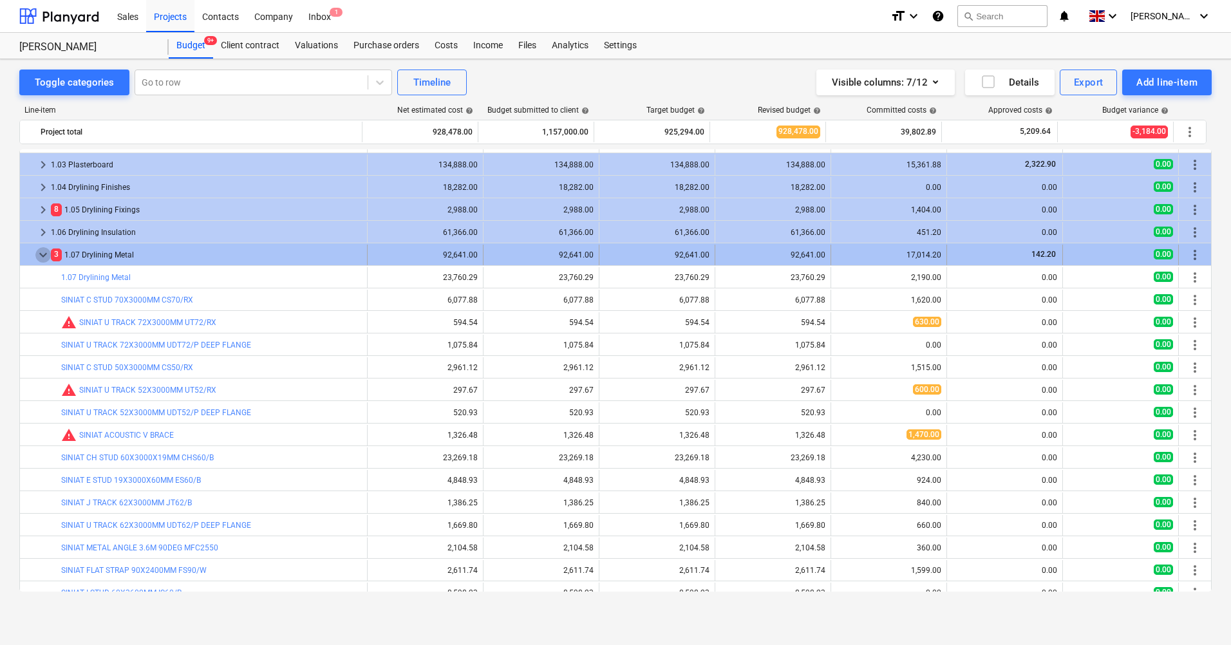
click at [39, 254] on span "keyboard_arrow_down" at bounding box center [42, 254] width 15 height 15
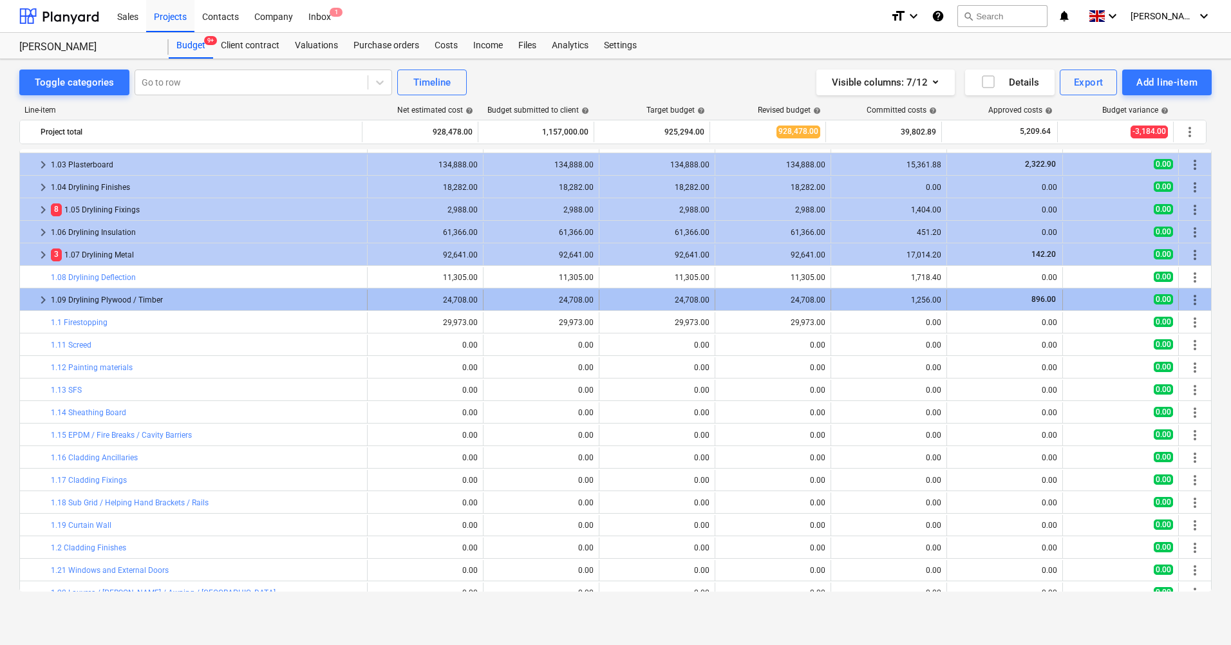
click at [49, 297] on span "keyboard_arrow_right" at bounding box center [42, 299] width 15 height 15
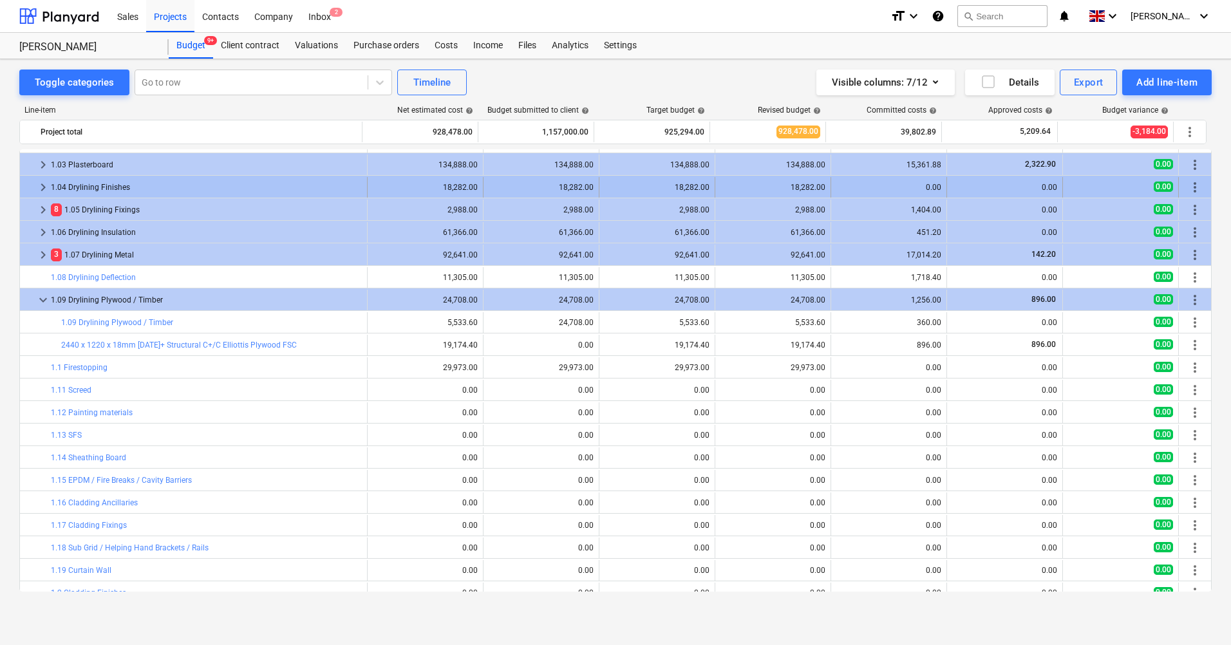
click at [43, 187] on span "keyboard_arrow_right" at bounding box center [42, 187] width 15 height 15
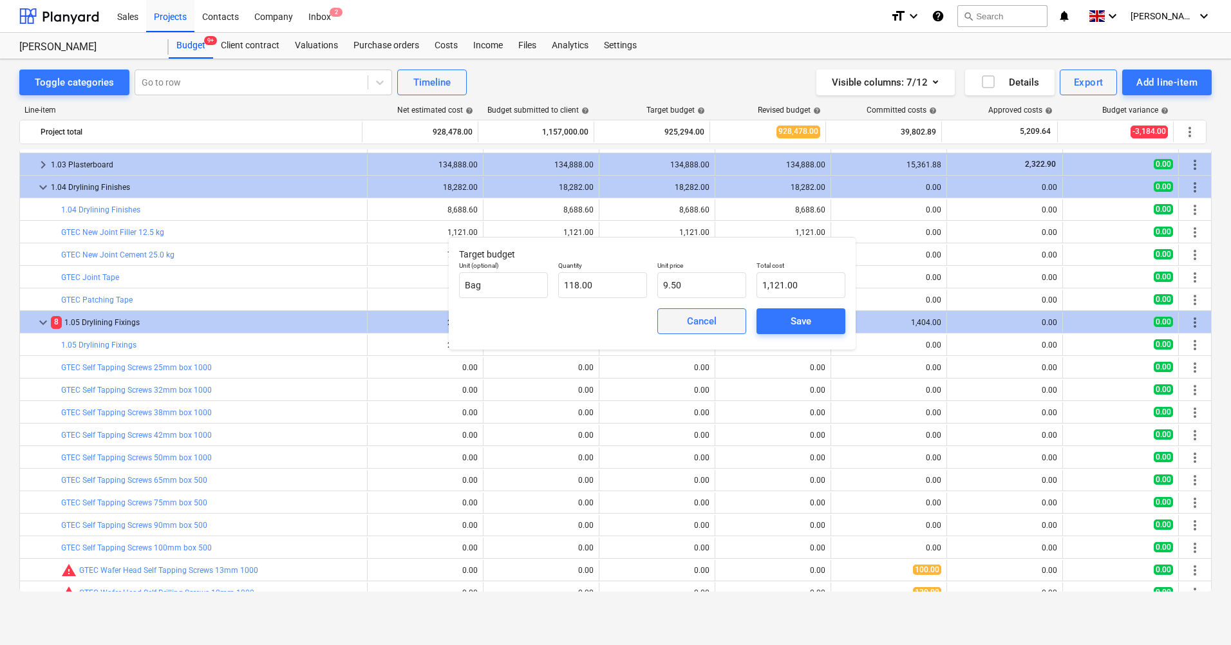
click at [694, 321] on div "Cancel" at bounding box center [702, 321] width 30 height 17
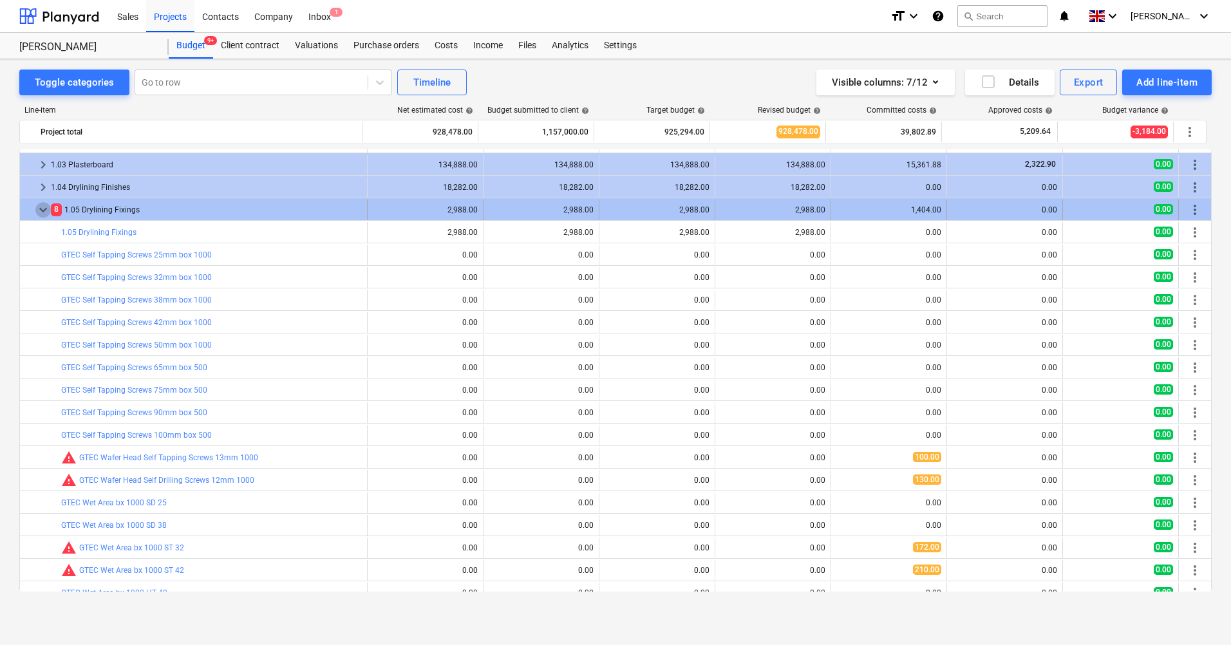
click at [42, 208] on span "keyboard_arrow_down" at bounding box center [42, 209] width 15 height 15
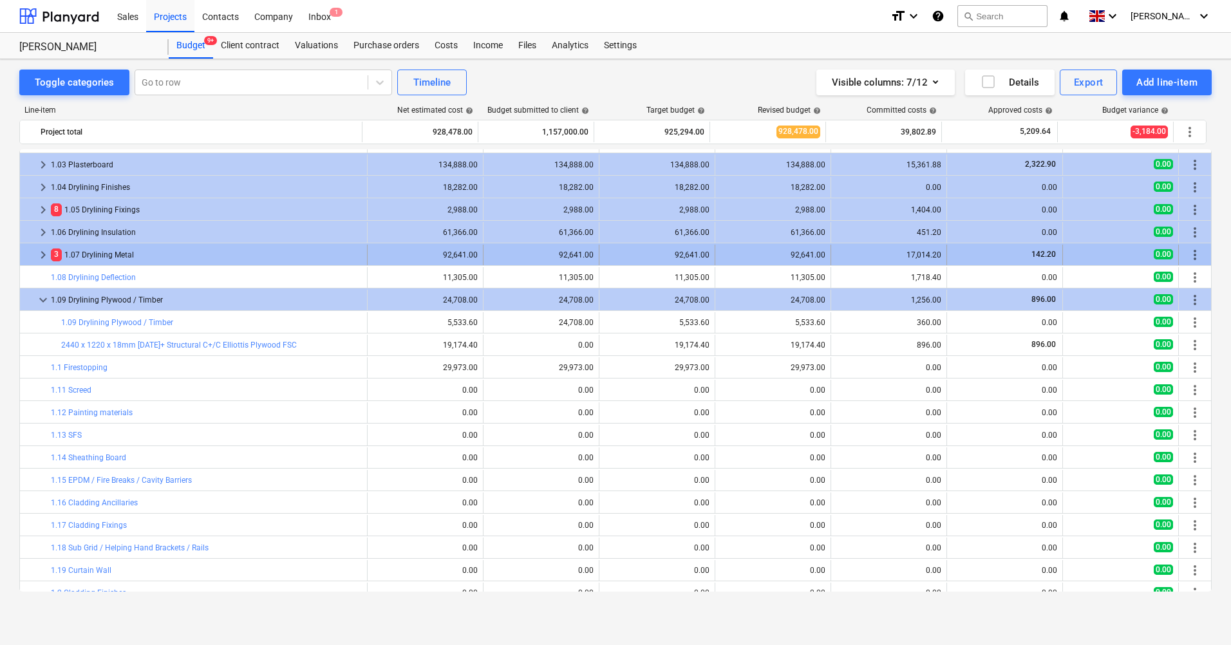
click at [47, 253] on span "keyboard_arrow_right" at bounding box center [42, 254] width 15 height 15
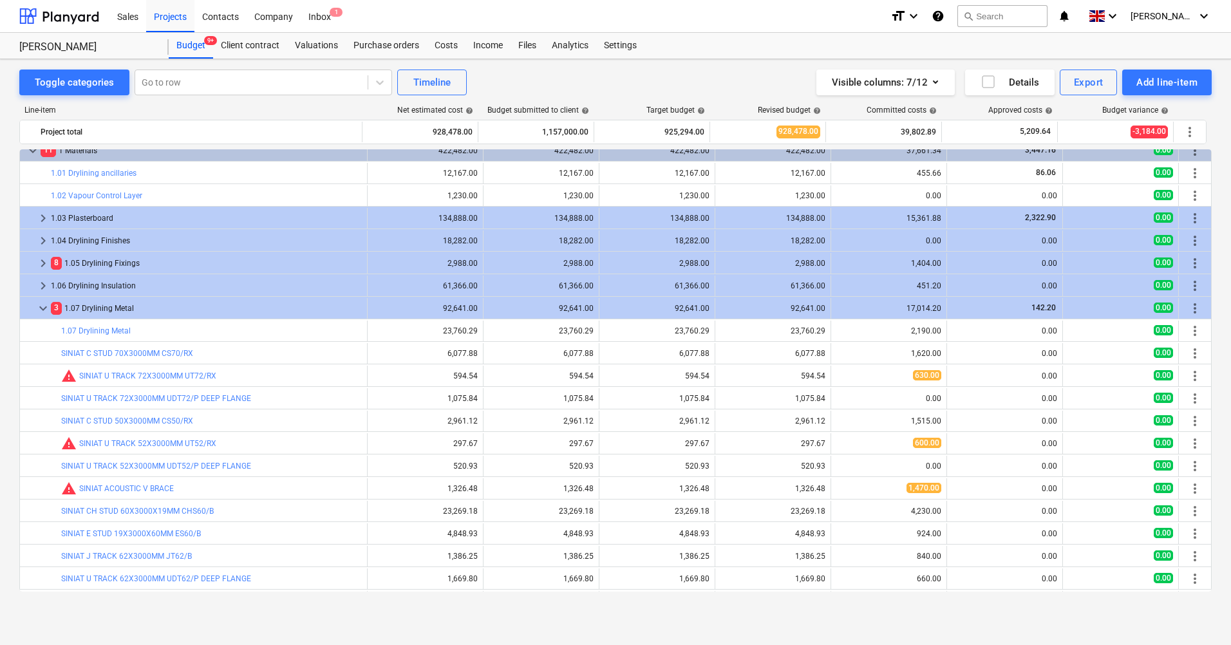
scroll to position [0, 0]
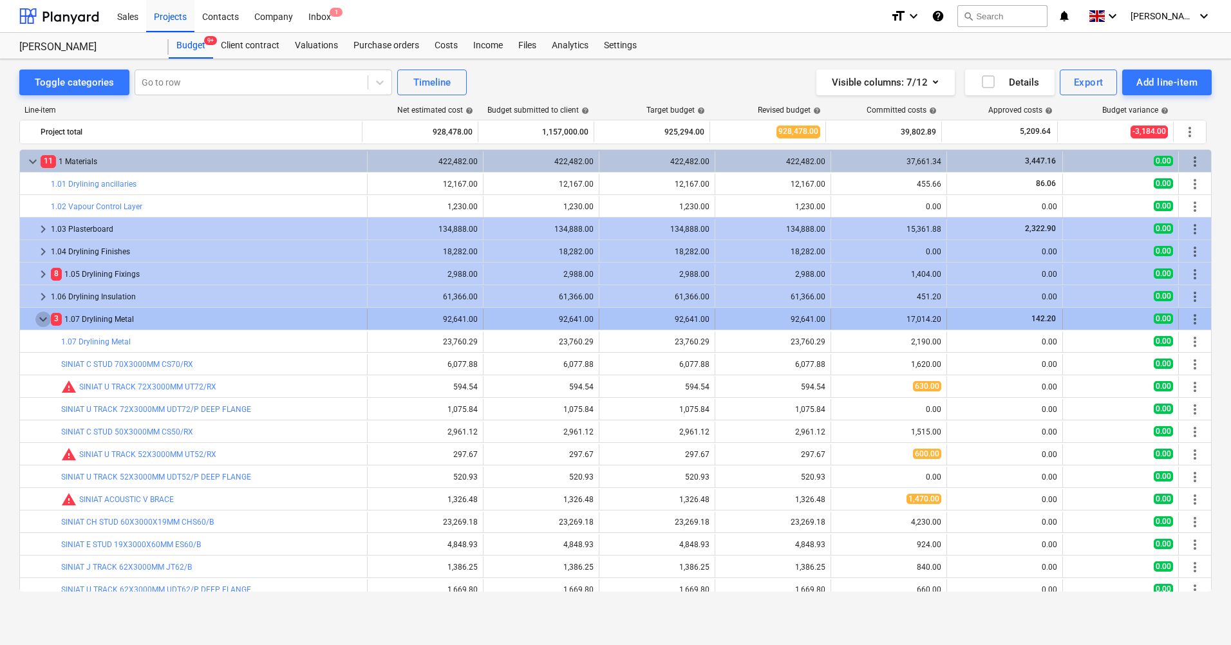
click at [48, 317] on span "keyboard_arrow_down" at bounding box center [42, 319] width 15 height 15
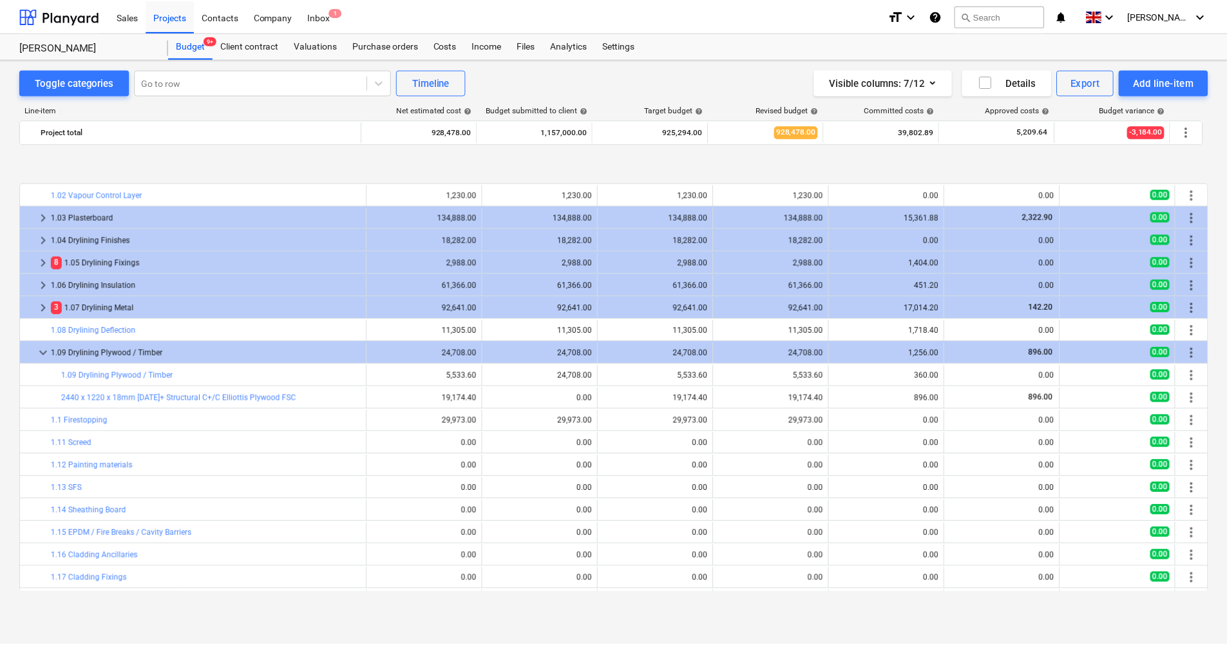
scroll to position [76, 0]
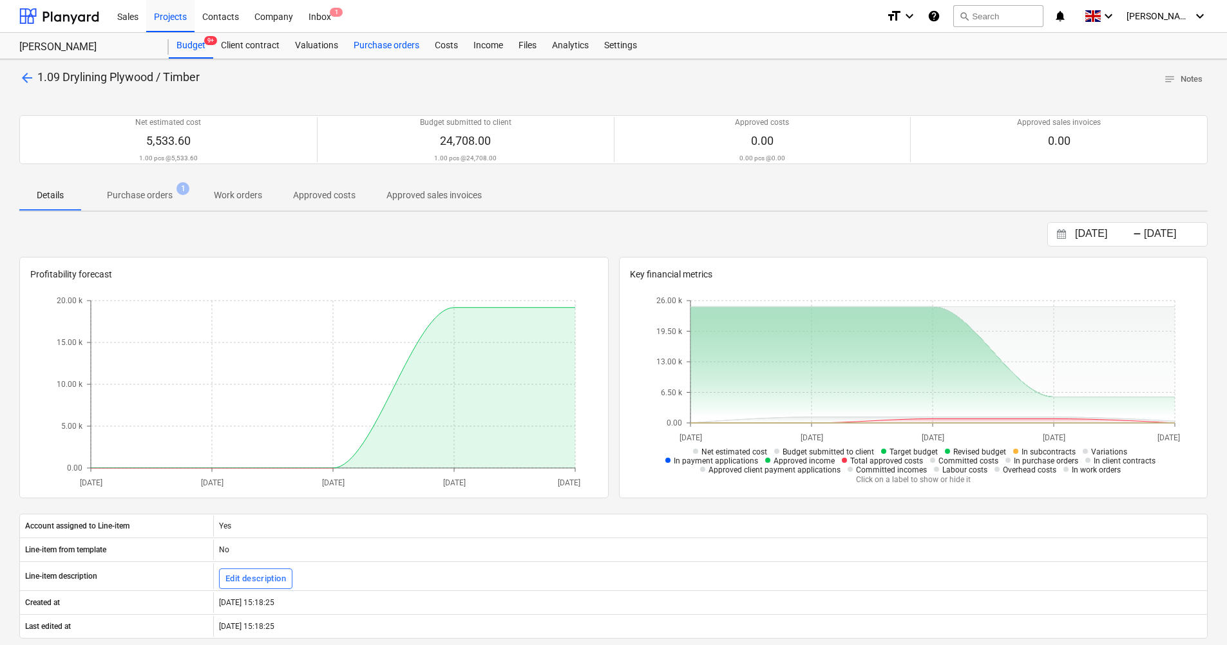
click at [364, 48] on div "Purchase orders" at bounding box center [386, 46] width 81 height 26
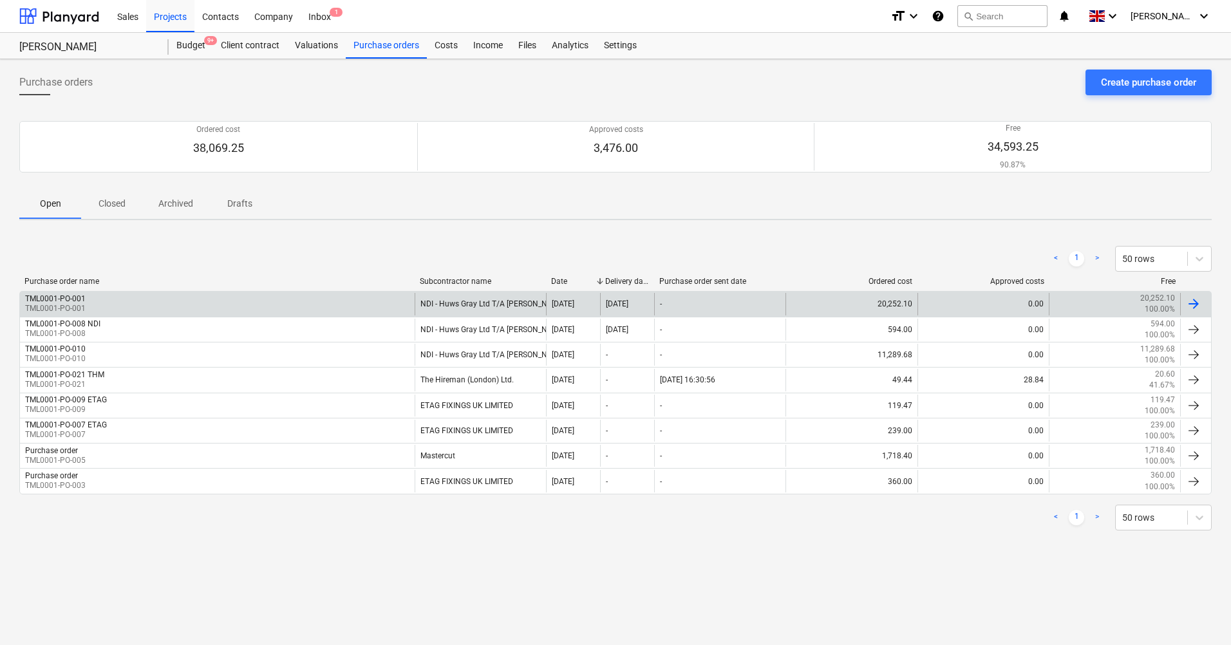
click at [285, 298] on div "TML0001-PO-001 TML0001-PO-001" at bounding box center [217, 304] width 395 height 22
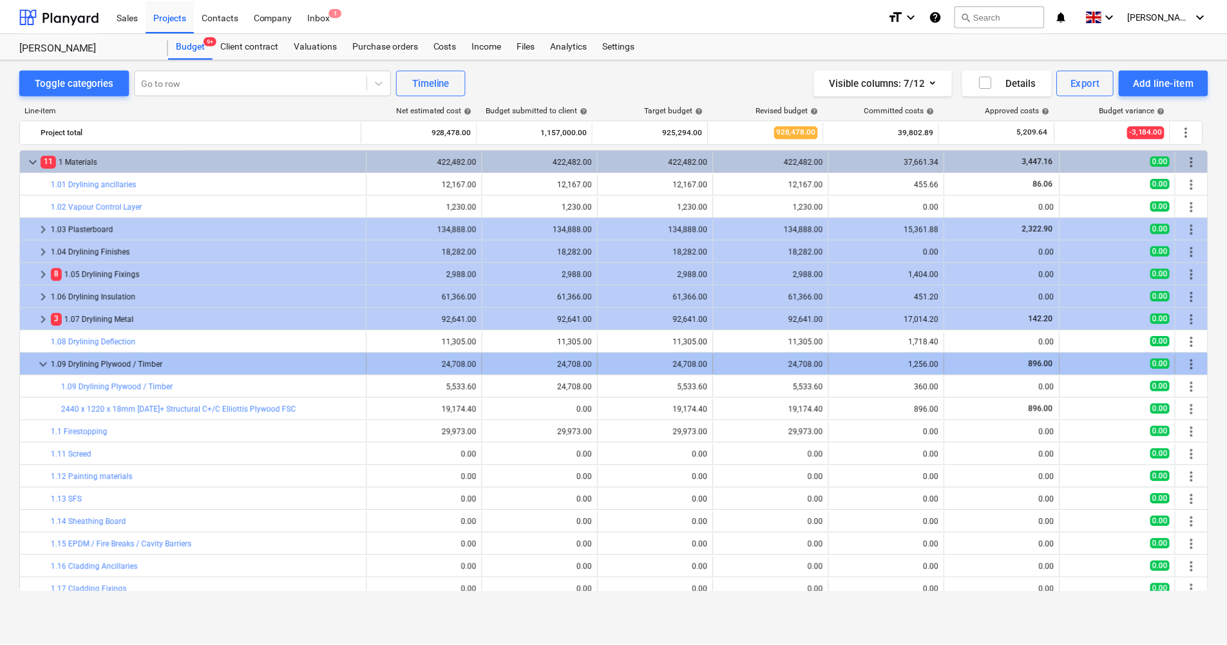
scroll to position [76, 0]
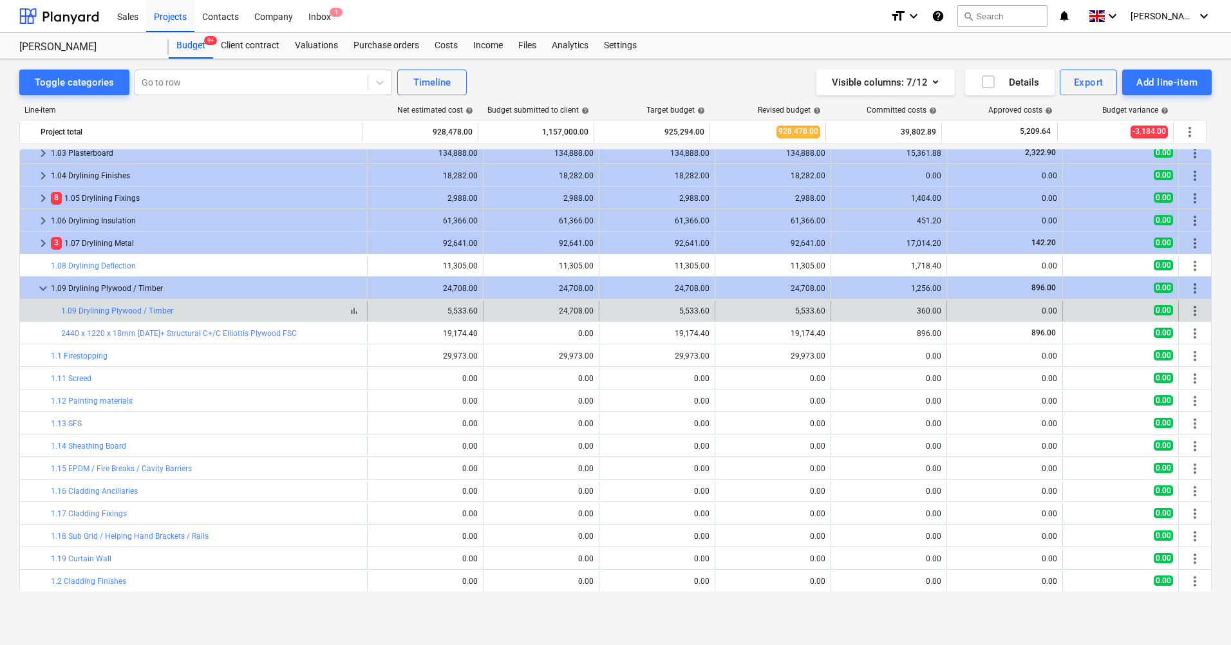
click at [352, 312] on span "bar_chart" at bounding box center [354, 311] width 10 height 10
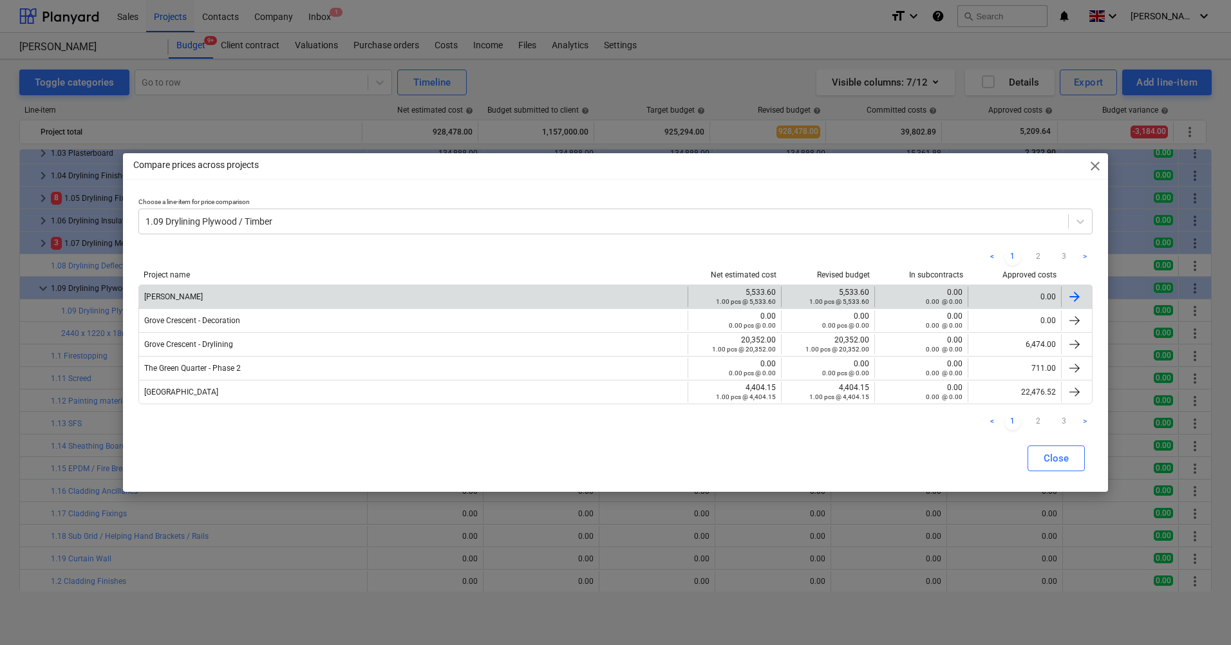
click at [764, 303] on small "1.00 pcs @ 5,533.60" at bounding box center [746, 301] width 60 height 7
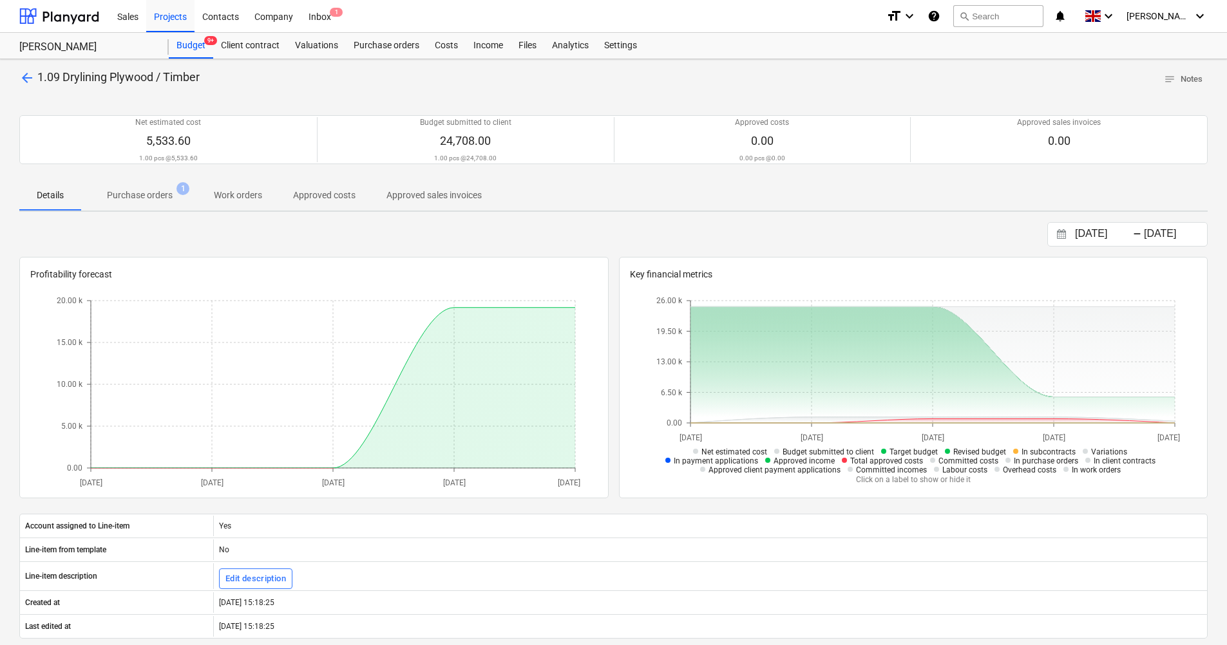
click at [25, 79] on span "arrow_back" at bounding box center [26, 77] width 15 height 15
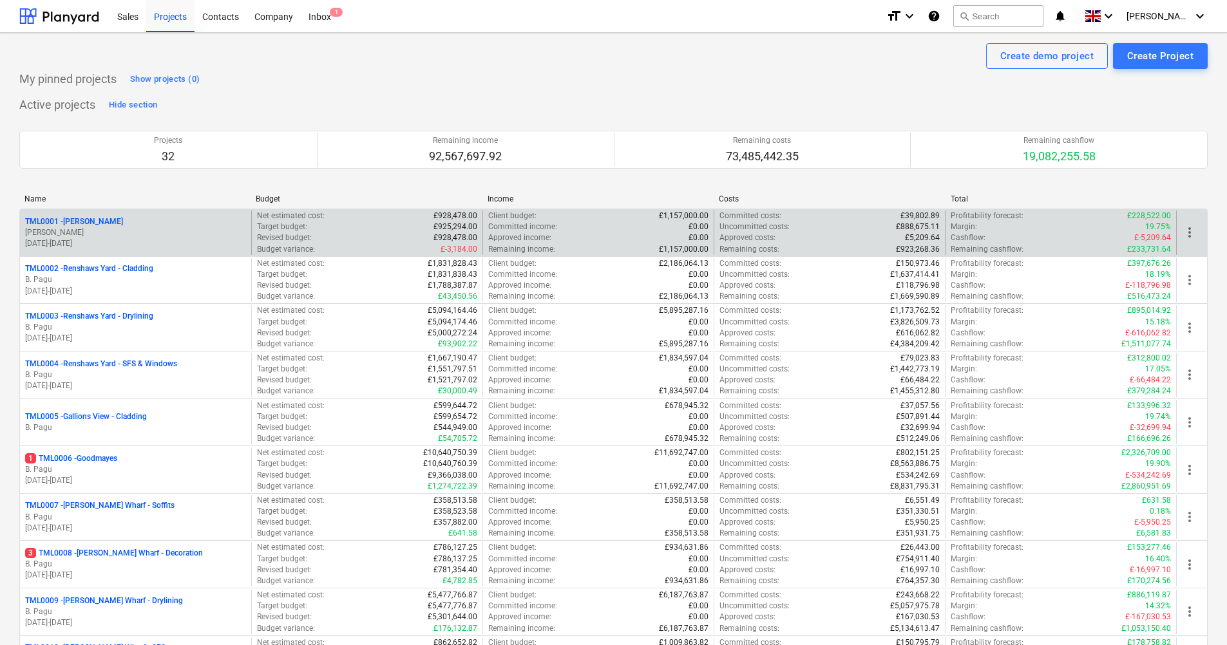
click at [64, 219] on p "TML0001 - [PERSON_NAME]" at bounding box center [74, 221] width 98 height 11
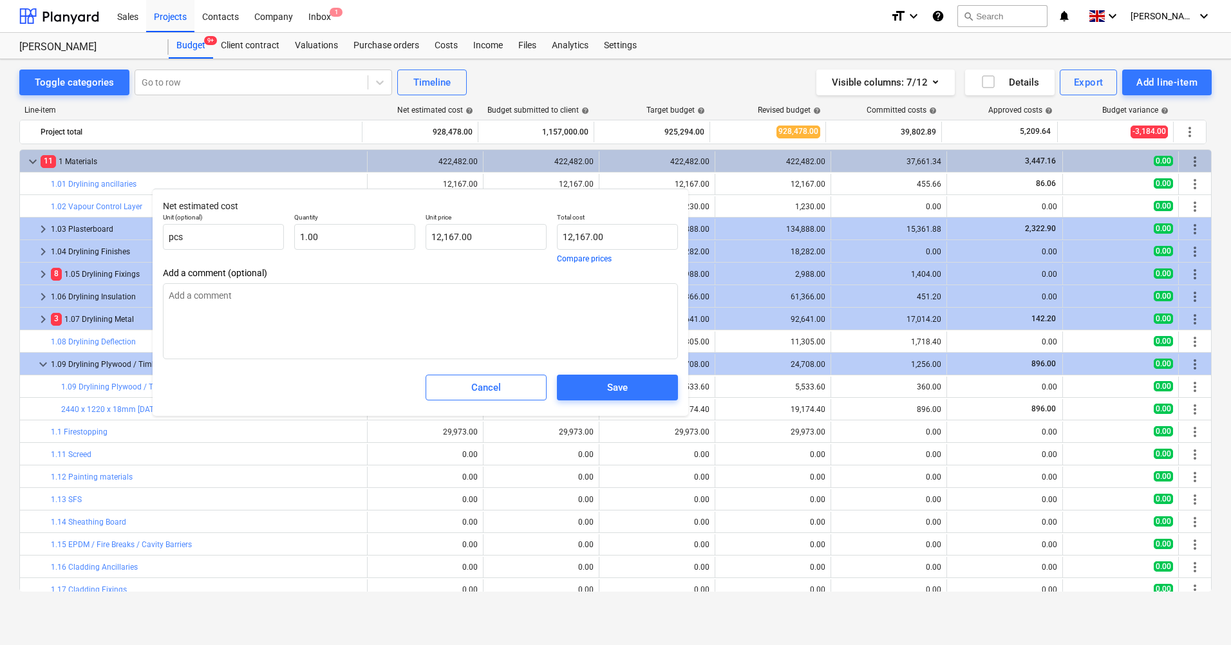
type textarea "x"
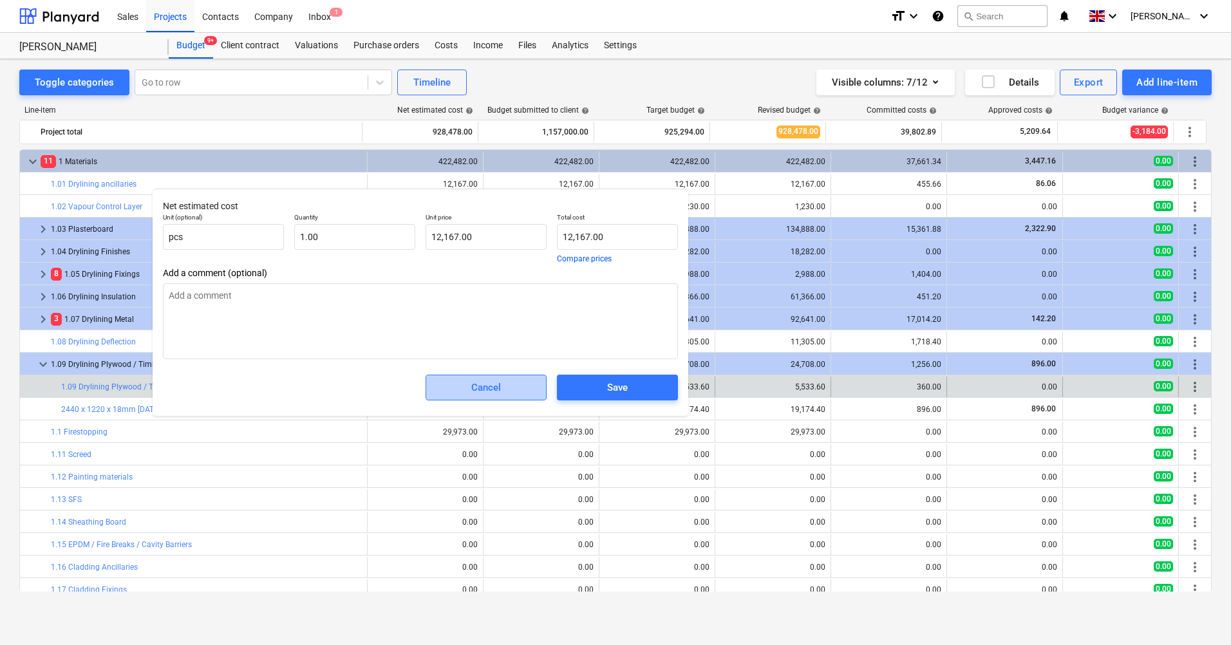
click at [469, 386] on span "Cancel" at bounding box center [486, 387] width 89 height 17
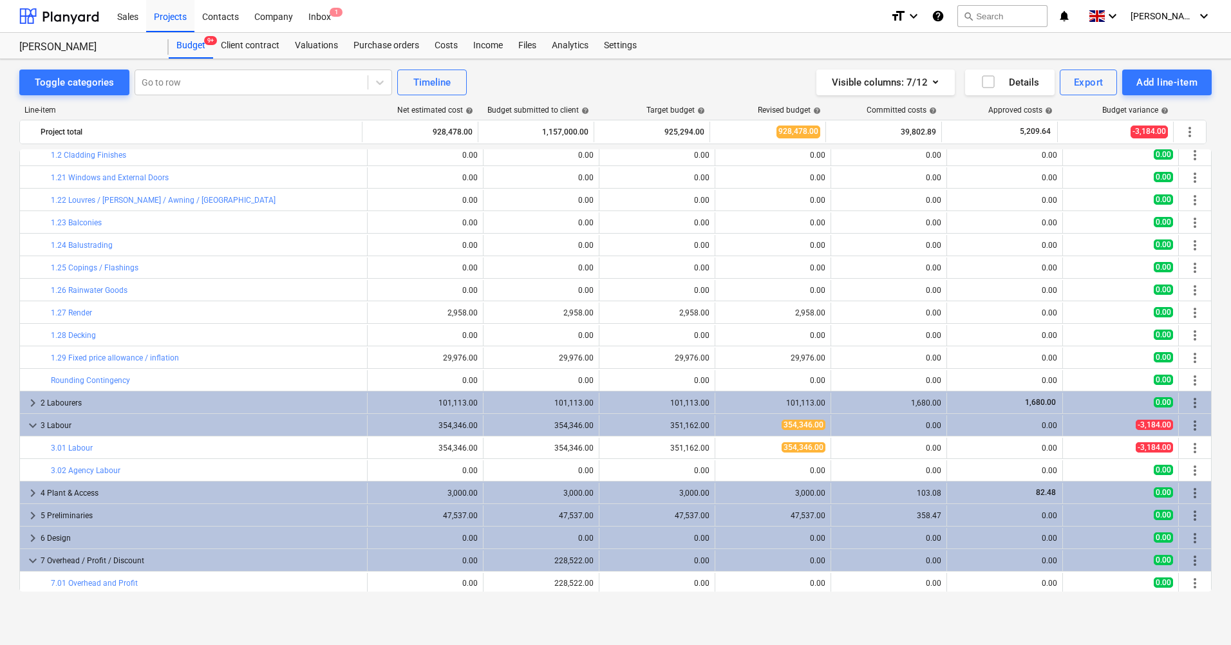
scroll to position [527, 0]
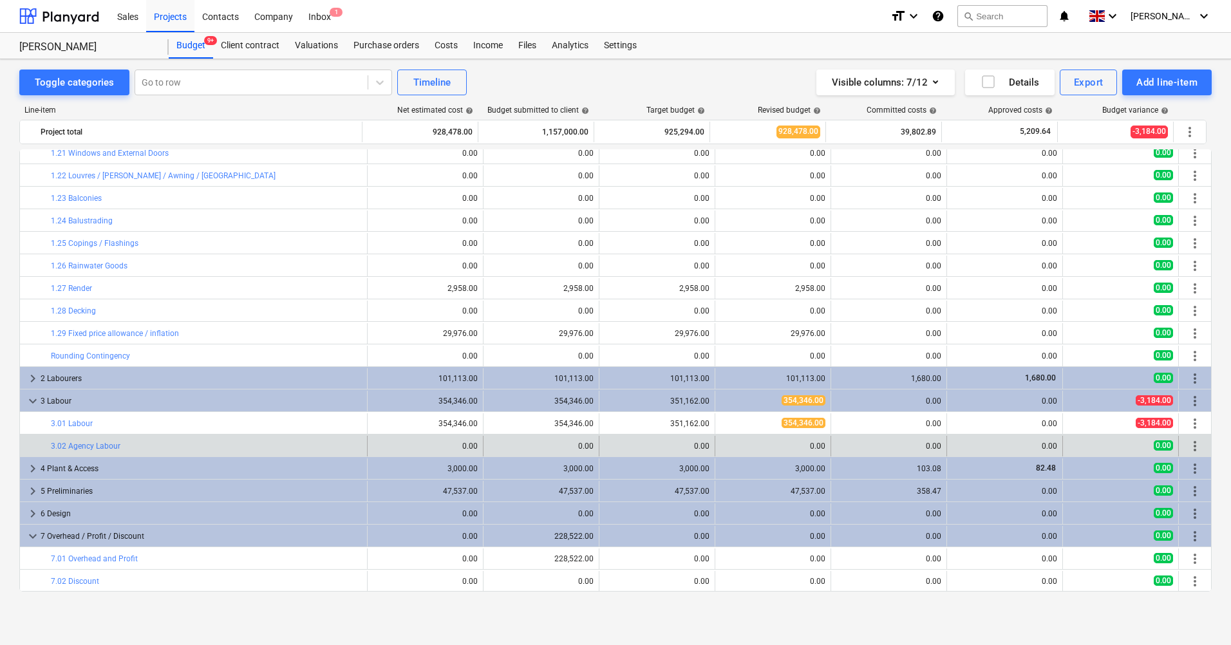
drag, startPoint x: 343, startPoint y: 441, endPoint x: 306, endPoint y: 436, distance: 37.7
click at [306, 436] on div "bar_chart 3.02 Agency Labour" at bounding box center [206, 446] width 311 height 21
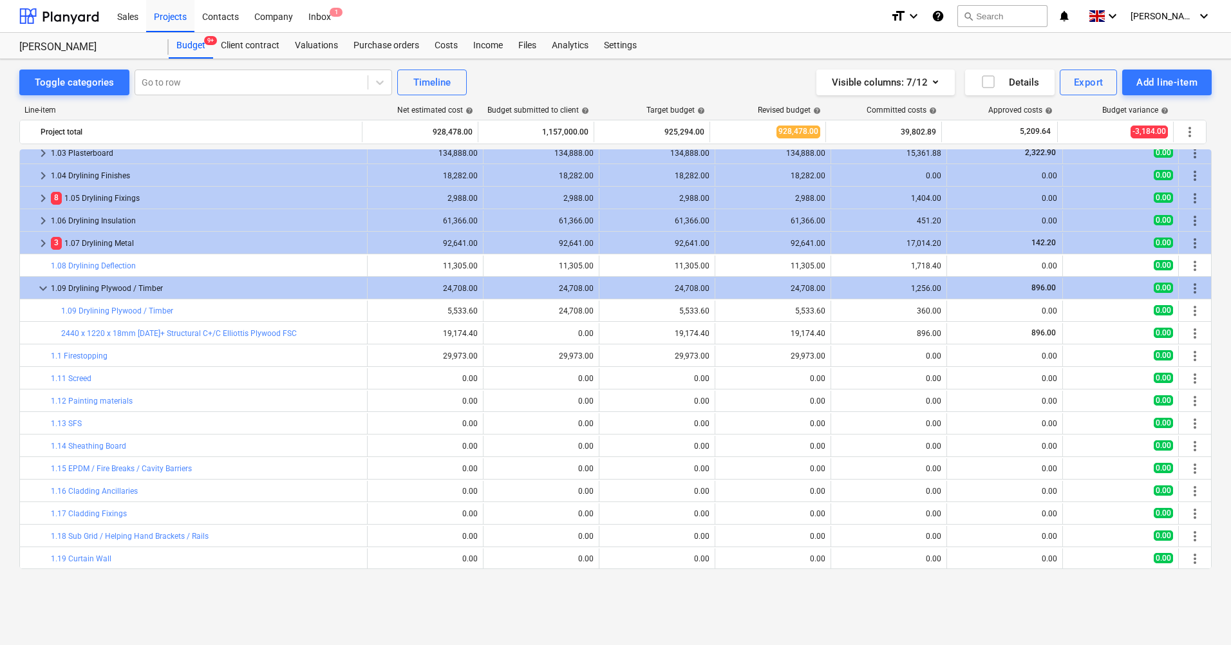
scroll to position [12, 0]
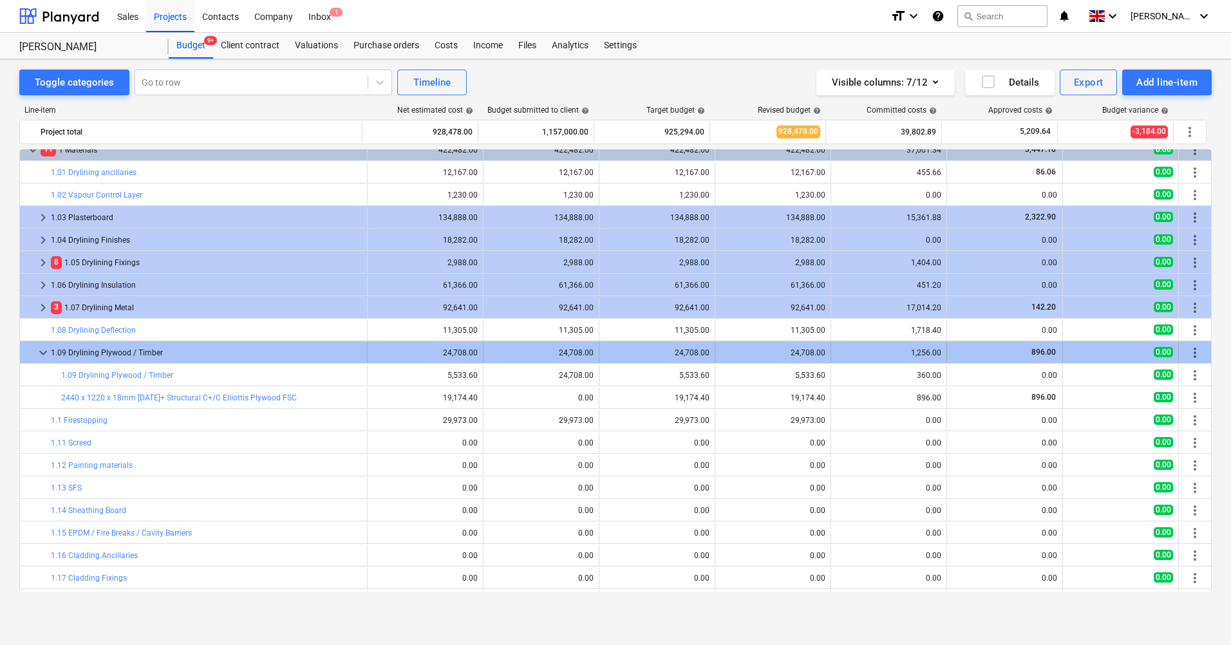
click at [41, 350] on span "keyboard_arrow_down" at bounding box center [42, 352] width 15 height 15
click at [42, 355] on span "keyboard_arrow_right" at bounding box center [42, 352] width 15 height 15
click at [43, 355] on span "keyboard_arrow_down" at bounding box center [42, 352] width 15 height 15
click at [44, 355] on span "keyboard_arrow_right" at bounding box center [42, 352] width 15 height 15
click at [50, 352] on span "keyboard_arrow_down" at bounding box center [42, 352] width 15 height 15
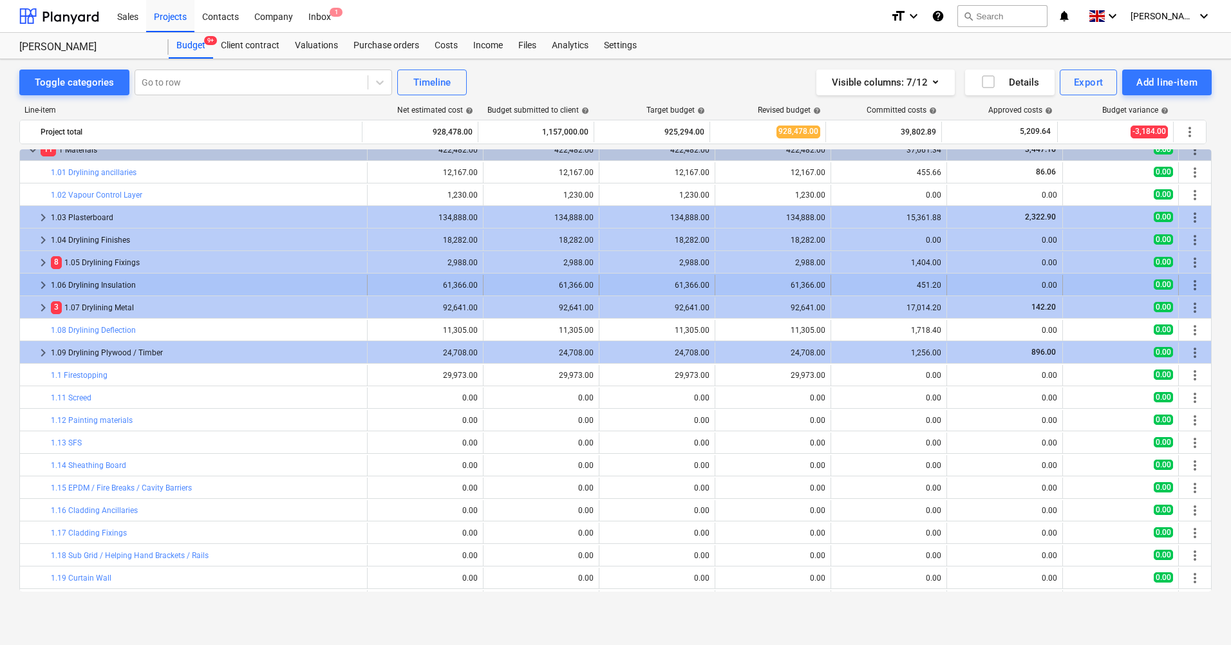
drag, startPoint x: 468, startPoint y: 330, endPoint x: 508, endPoint y: 285, distance: 60.7
click at [508, 285] on div "61,366.00" at bounding box center [541, 285] width 105 height 9
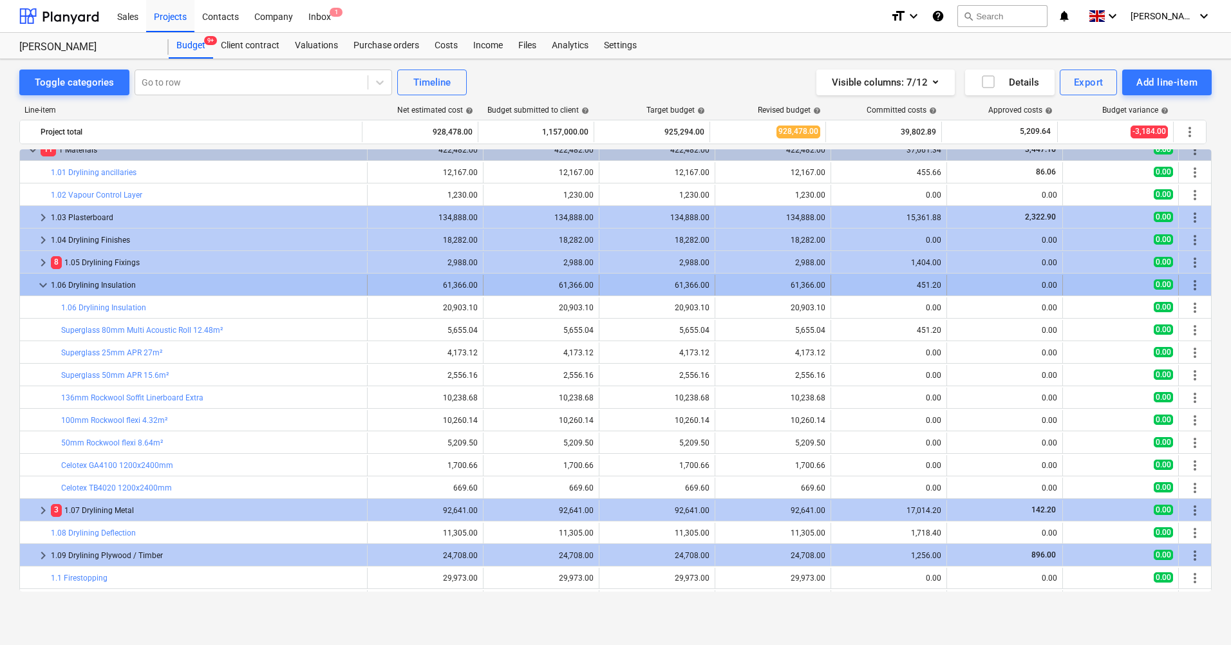
click at [32, 280] on div at bounding box center [30, 285] width 10 height 21
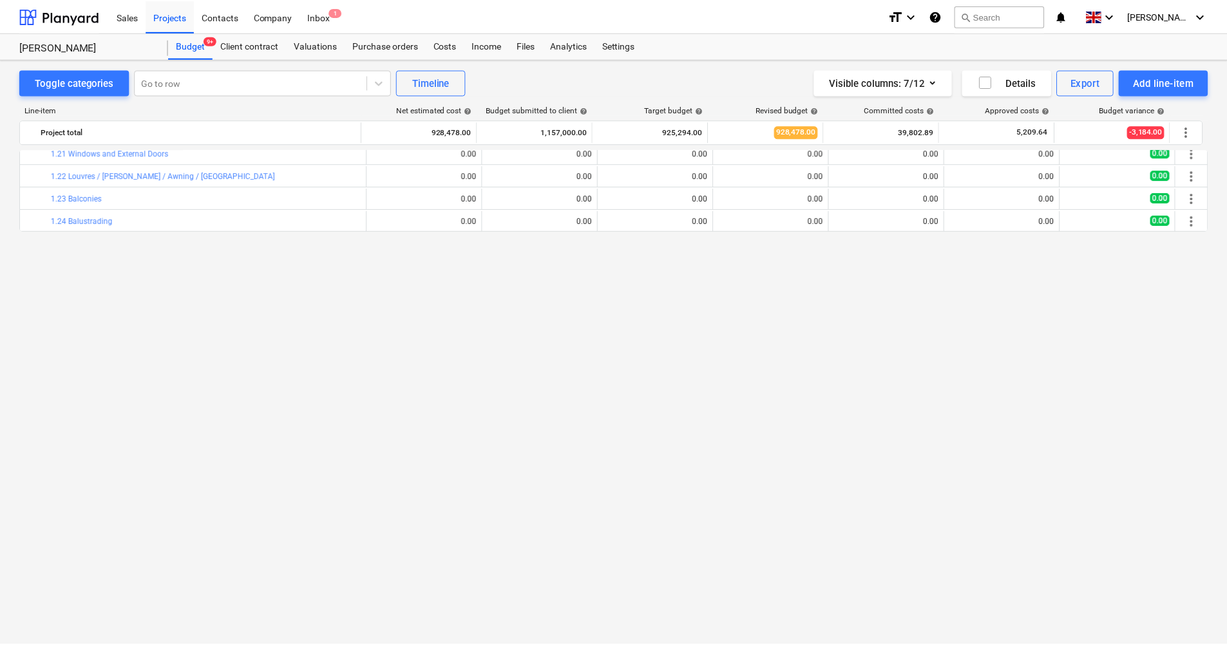
scroll to position [0, 0]
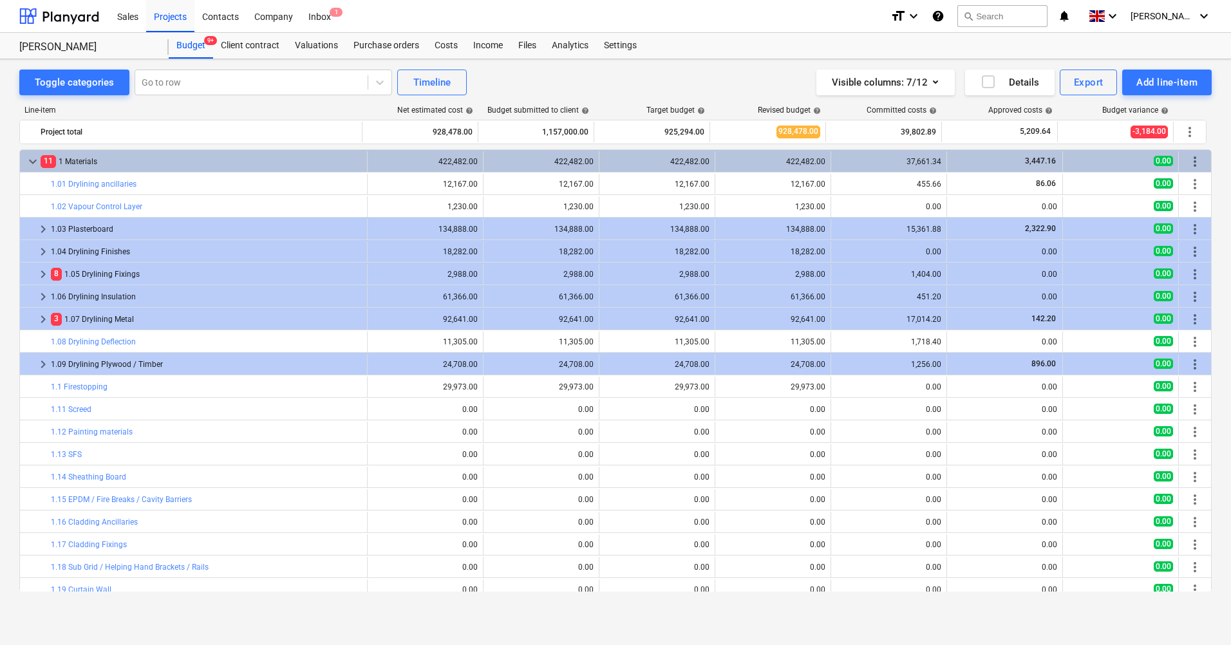
click at [196, 47] on div "Budget 9+" at bounding box center [191, 46] width 44 height 26
click at [580, 47] on div "Analytics" at bounding box center [570, 46] width 52 height 26
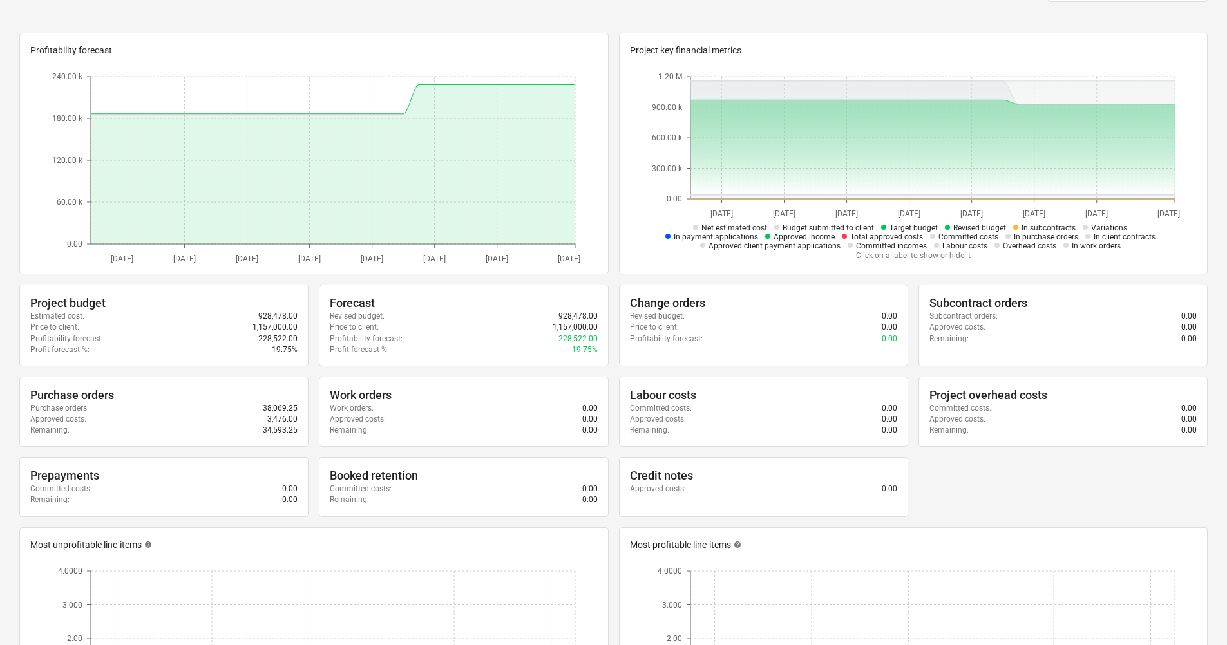
scroll to position [129, 0]
